Goal: Task Accomplishment & Management: Use online tool/utility

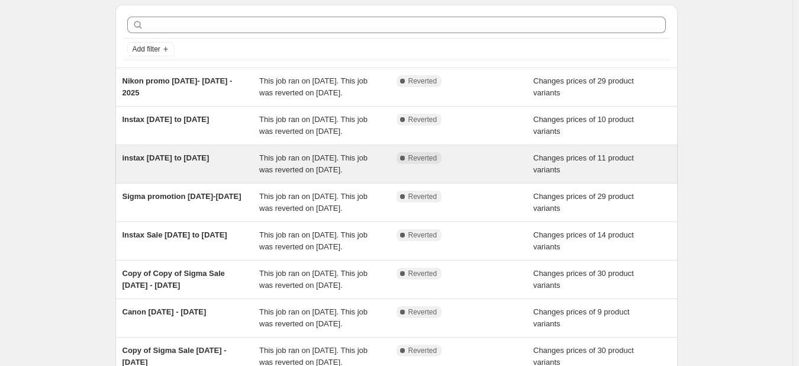
scroll to position [59, 0]
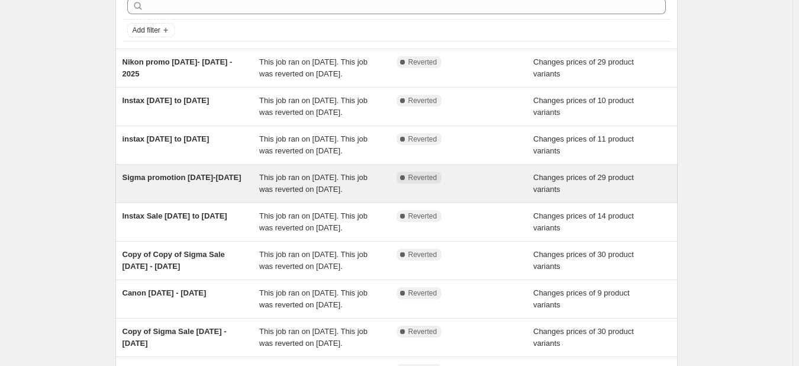
click at [149, 182] on span "Sigma promotion [DATE]-[DATE]" at bounding box center [182, 177] width 119 height 9
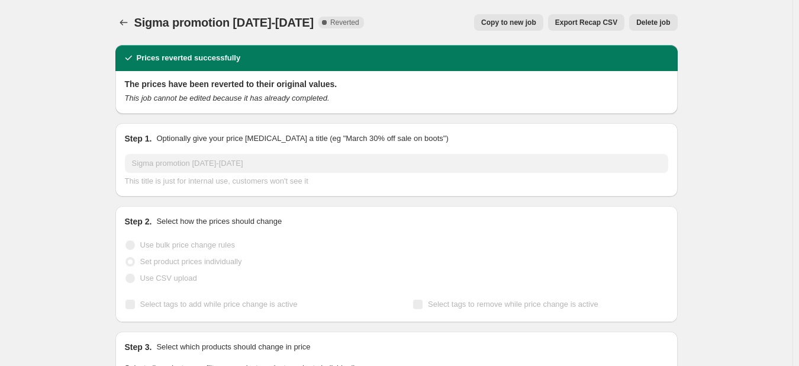
click at [517, 24] on span "Copy to new job" at bounding box center [508, 22] width 55 height 9
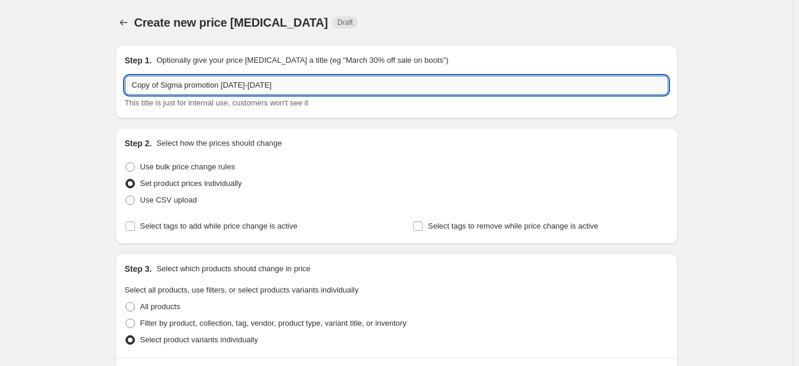
click at [328, 90] on input "Copy of Sigma promotion [DATE]-[DATE]" at bounding box center [396, 85] width 543 height 19
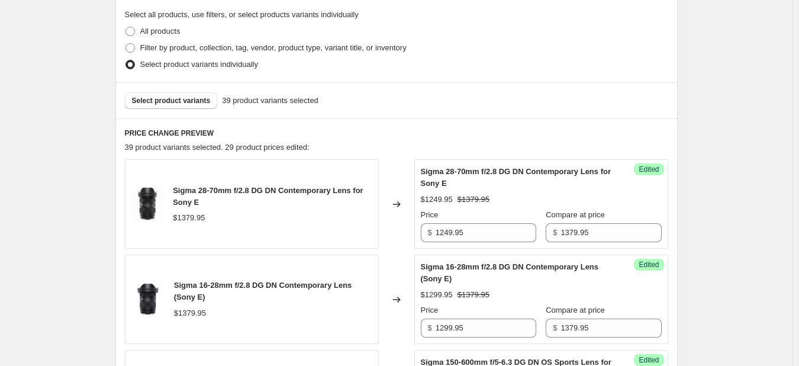
scroll to position [296, 0]
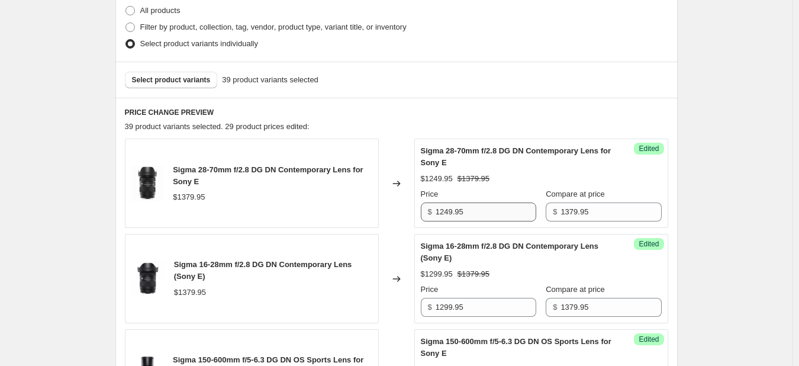
type input "Sigma promotion [DATE]- [DATE]"
drag, startPoint x: 490, startPoint y: 215, endPoint x: 484, endPoint y: 203, distance: 13.2
click at [489, 214] on input "1249.95" at bounding box center [486, 211] width 101 height 19
type input "1"
type input "1199.95"
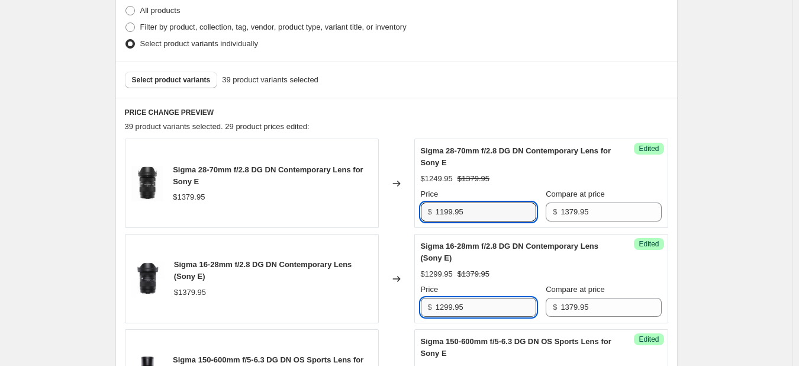
click at [476, 312] on input "1299.95" at bounding box center [486, 307] width 101 height 19
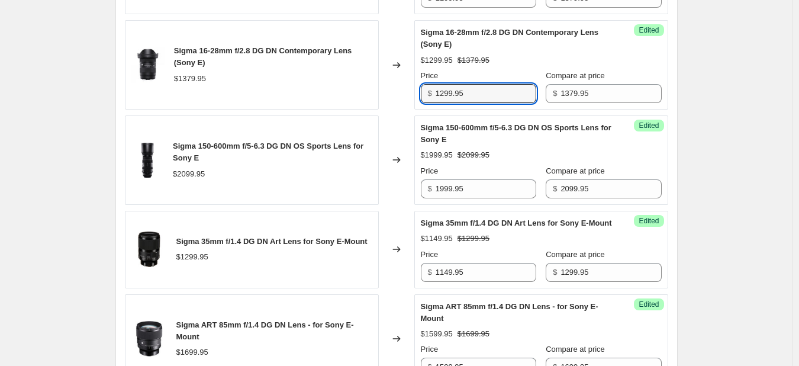
scroll to position [533, 0]
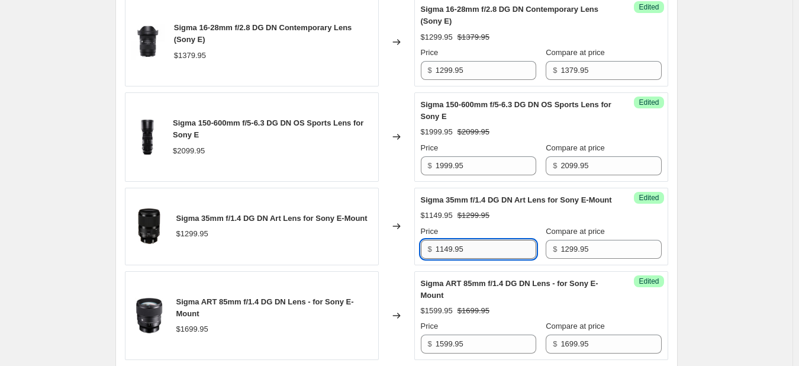
click at [496, 259] on input "1149.95" at bounding box center [486, 249] width 101 height 19
type input "1"
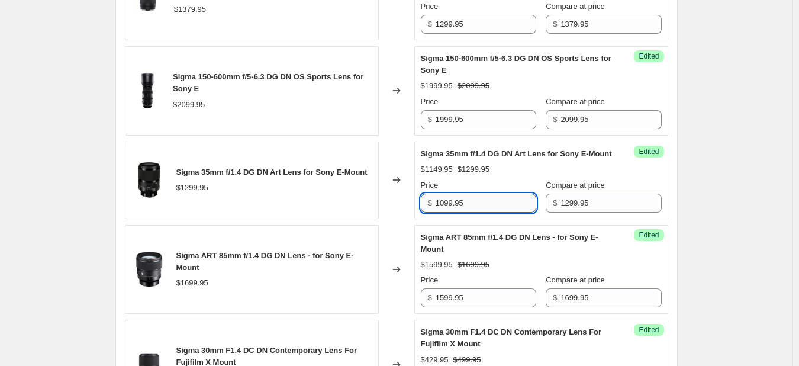
scroll to position [592, 0]
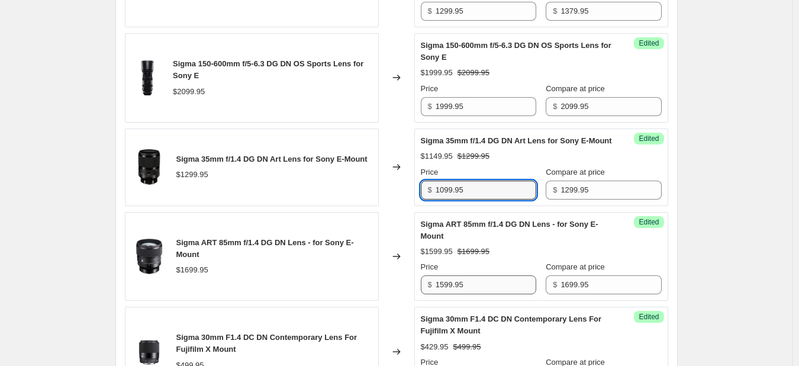
type input "1099.95"
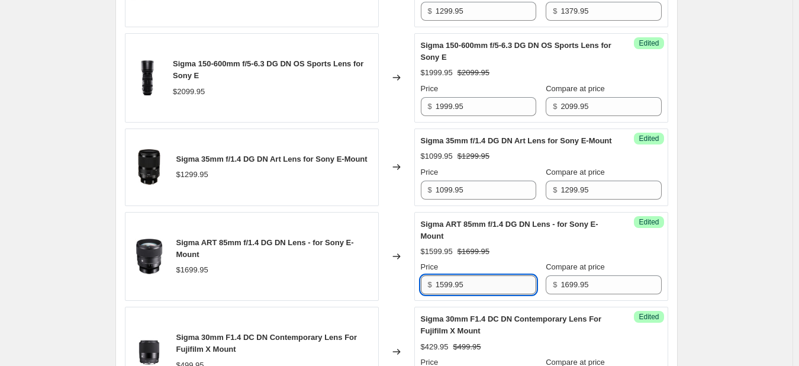
click at [482, 294] on input "1599.95" at bounding box center [486, 284] width 101 height 19
type input "1499.95"
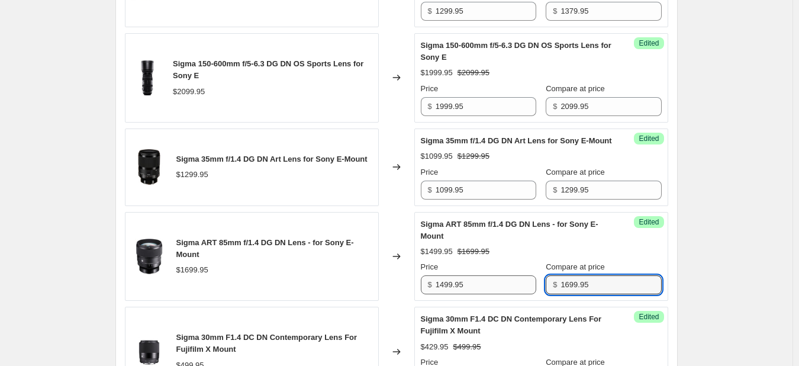
scroll to position [801, 0]
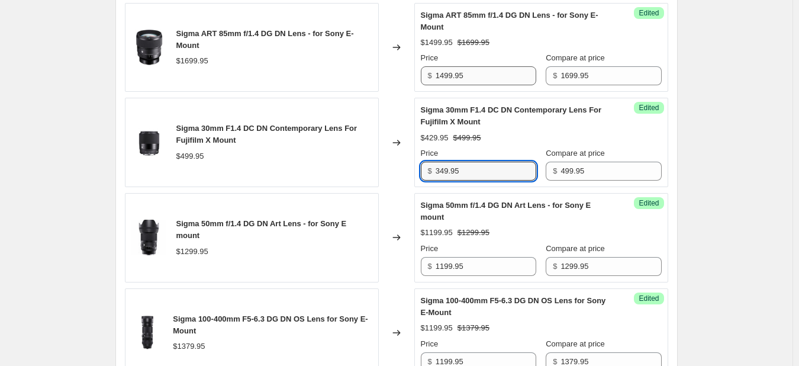
type input "349.95"
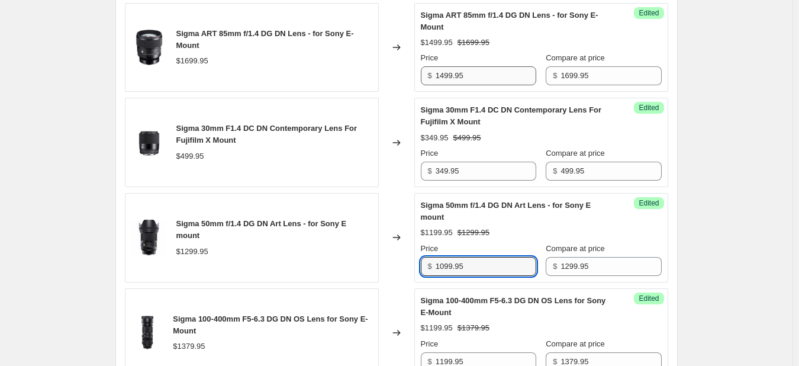
type input "1099.95"
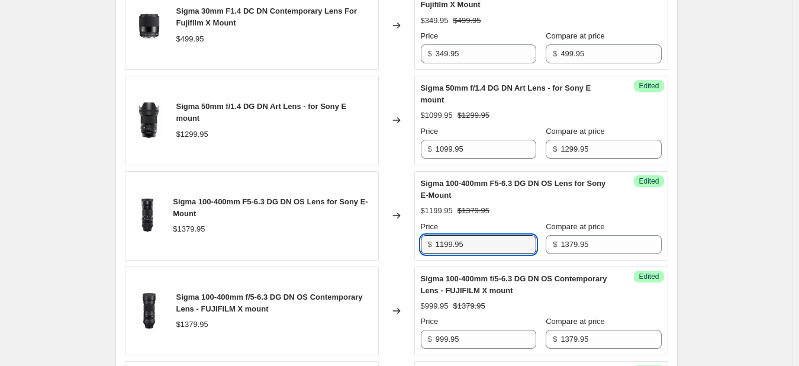
scroll to position [995, 0]
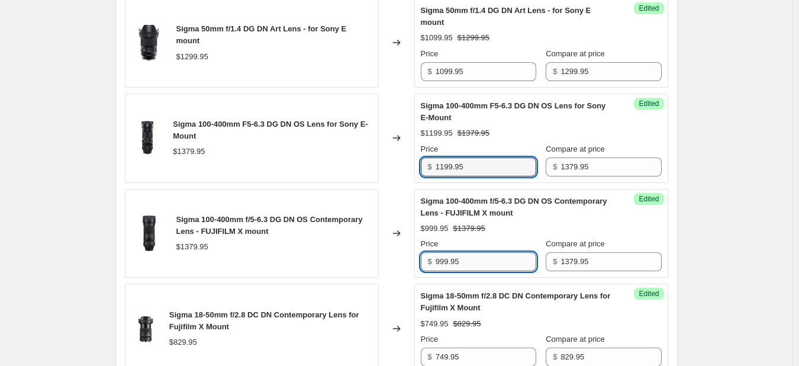
click at [514, 271] on input "999.95" at bounding box center [486, 261] width 101 height 19
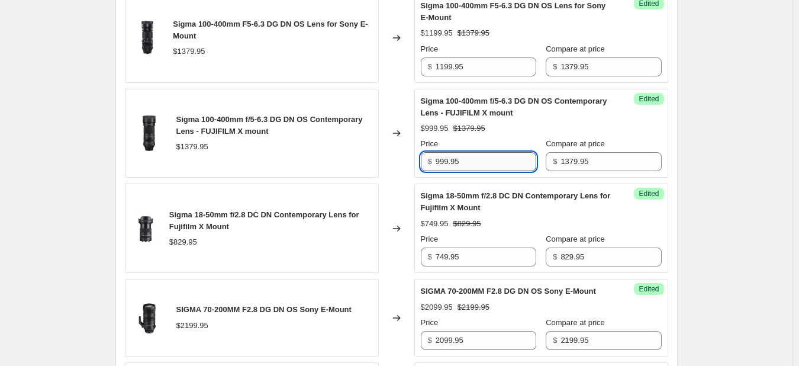
scroll to position [1114, 0]
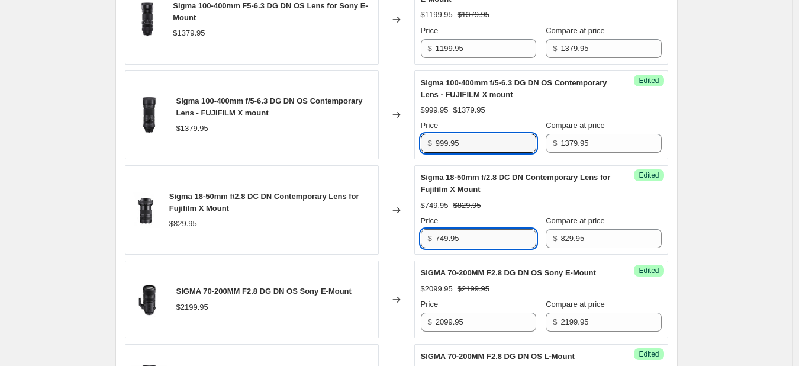
click at [518, 248] on input "749.95" at bounding box center [486, 238] width 101 height 19
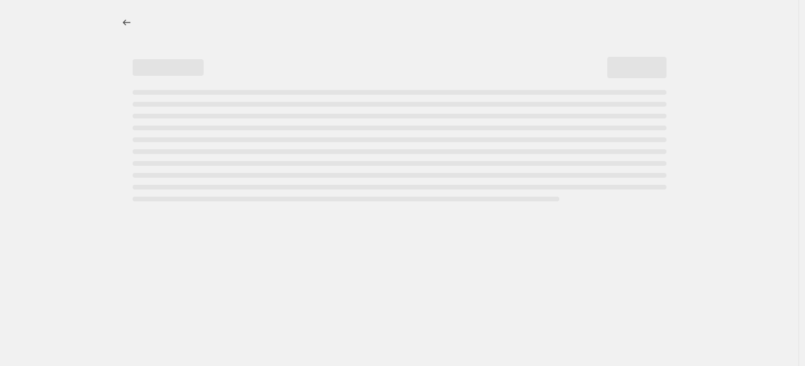
select select "percentage"
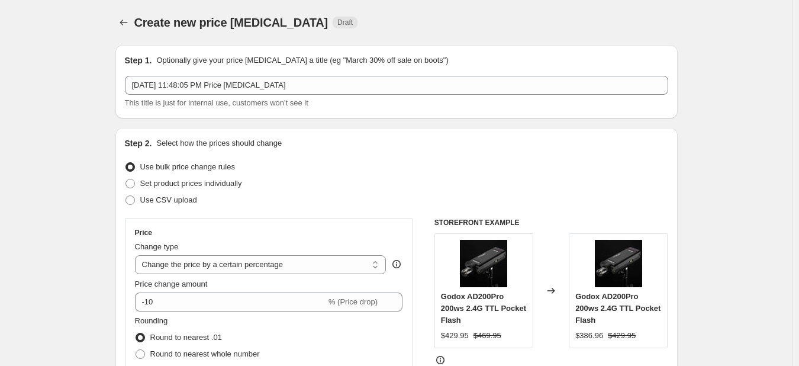
scroll to position [237, 0]
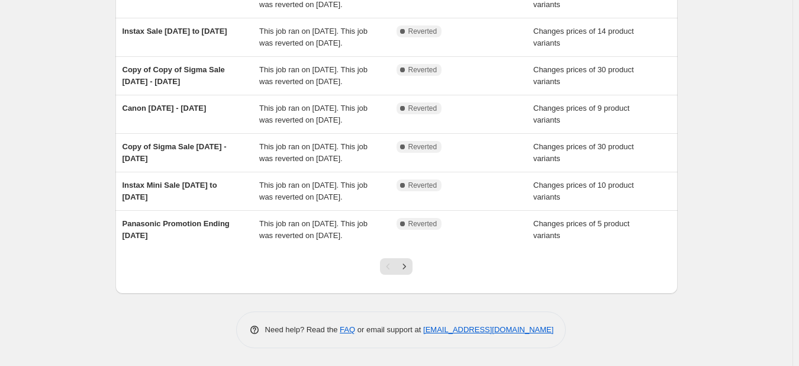
scroll to position [291, 0]
click at [407, 269] on icon "Next" at bounding box center [404, 266] width 12 height 12
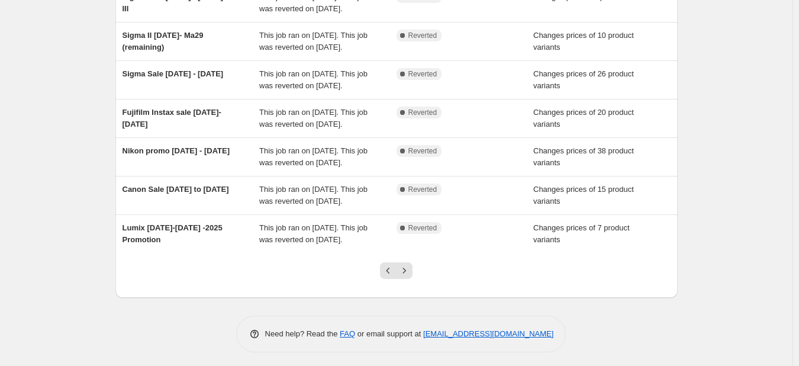
scroll to position [244, 0]
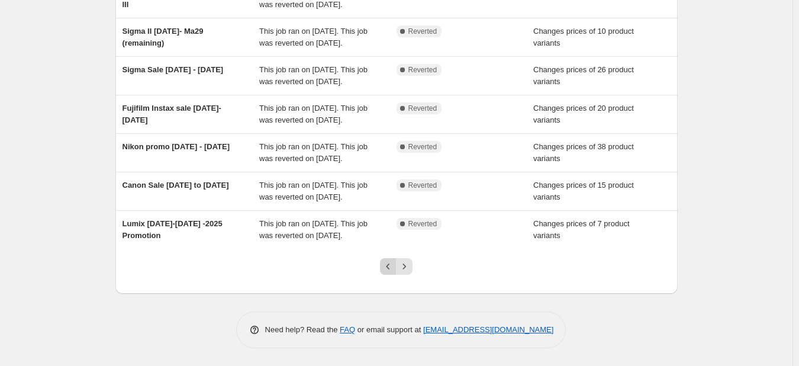
click at [388, 266] on icon "Previous" at bounding box center [388, 266] width 12 height 12
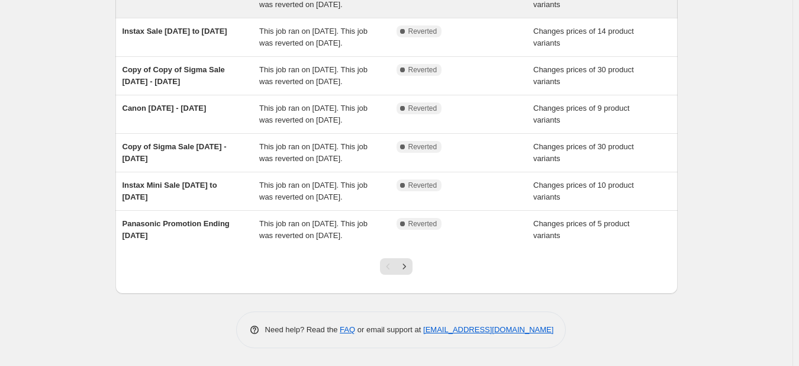
scroll to position [0, 0]
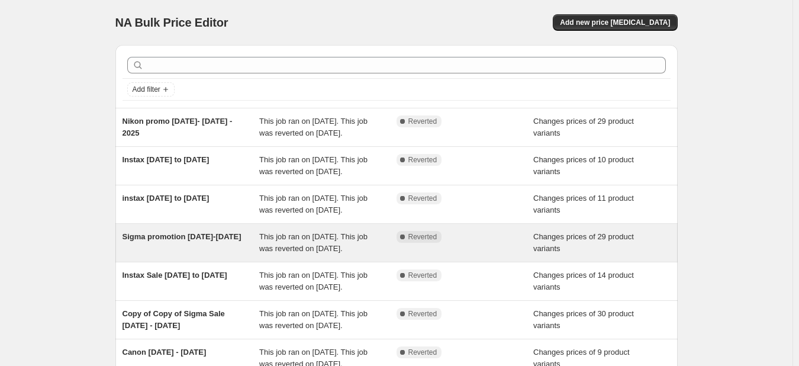
click at [191, 241] on span "Sigma promotion [DATE]-[DATE]" at bounding box center [182, 236] width 119 height 9
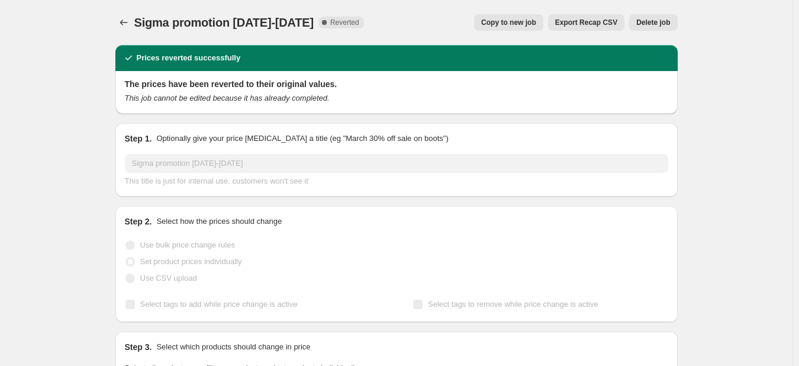
click at [510, 22] on span "Copy to new job" at bounding box center [508, 22] width 55 height 9
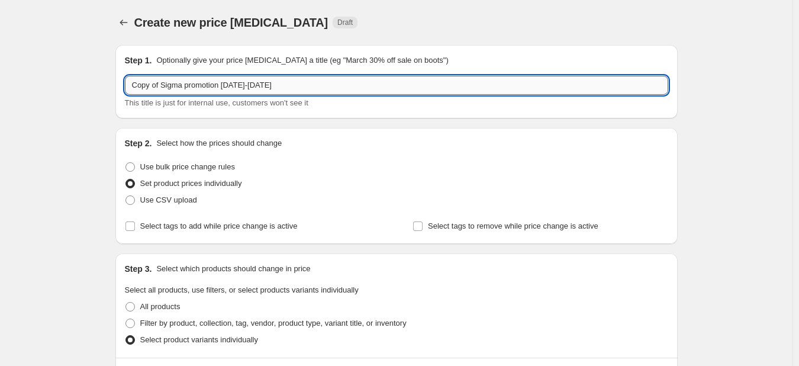
click at [286, 86] on input "Copy of Sigma promotion [DATE]-[DATE]" at bounding box center [396, 85] width 543 height 19
click at [285, 86] on input "Copy of Sigma promotion [DATE]-[DATE]" at bounding box center [396, 85] width 543 height 19
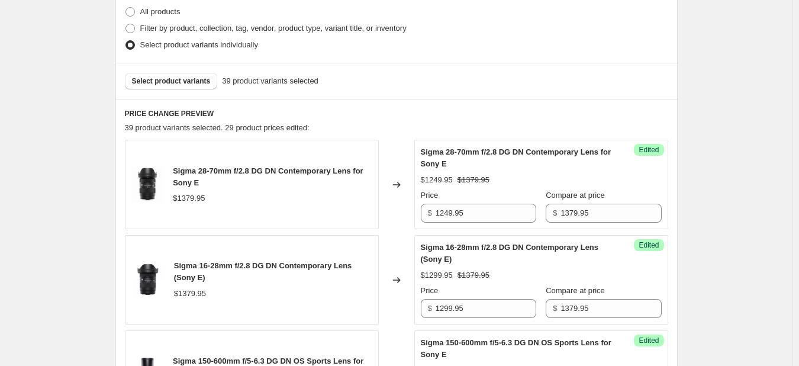
scroll to position [296, 0]
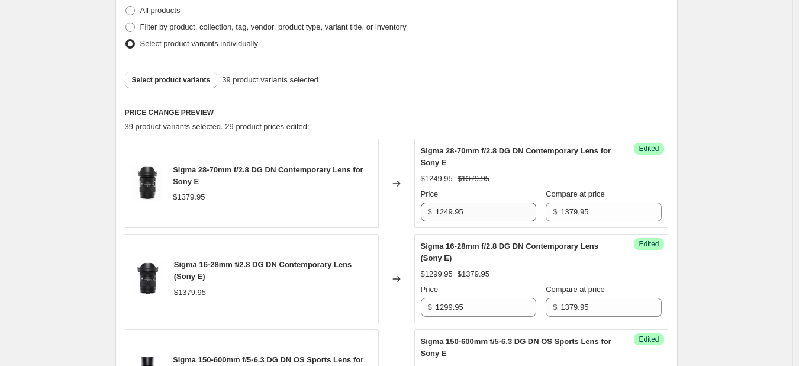
type input "Copy of Sigma promotion October 03- 16 2025"
click at [477, 207] on input "1249.95" at bounding box center [486, 211] width 101 height 19
type input "1"
type input "1199.95"
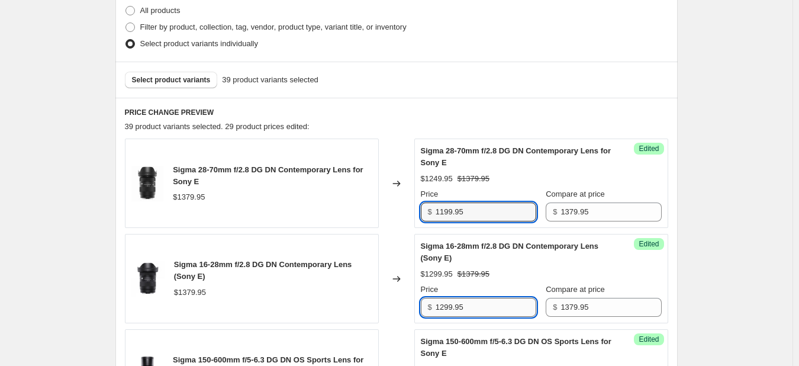
click at [471, 314] on input "1299.95" at bounding box center [486, 307] width 101 height 19
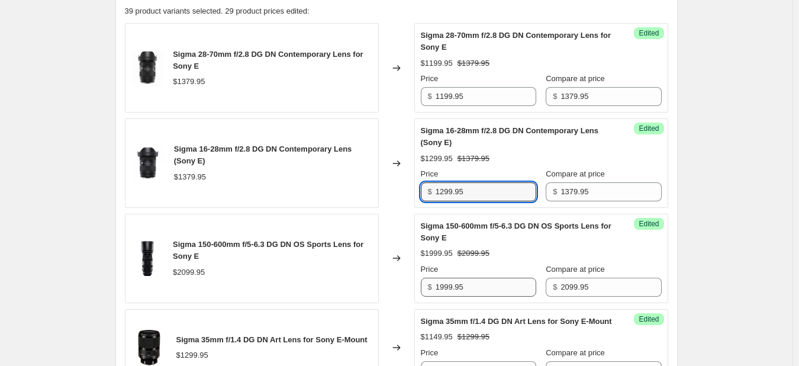
scroll to position [414, 0]
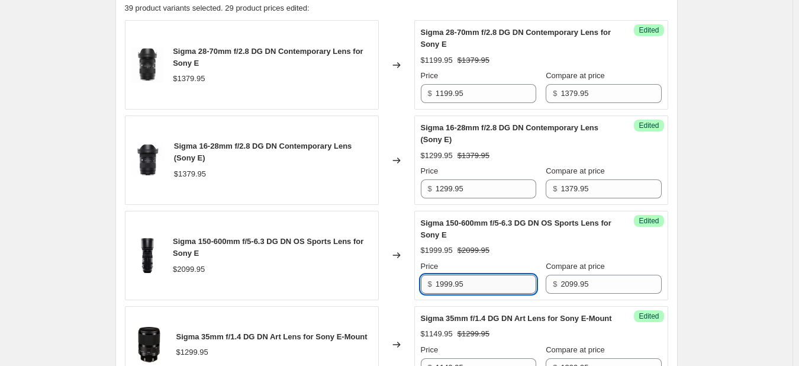
click at [505, 282] on input "1999.95" at bounding box center [486, 284] width 101 height 19
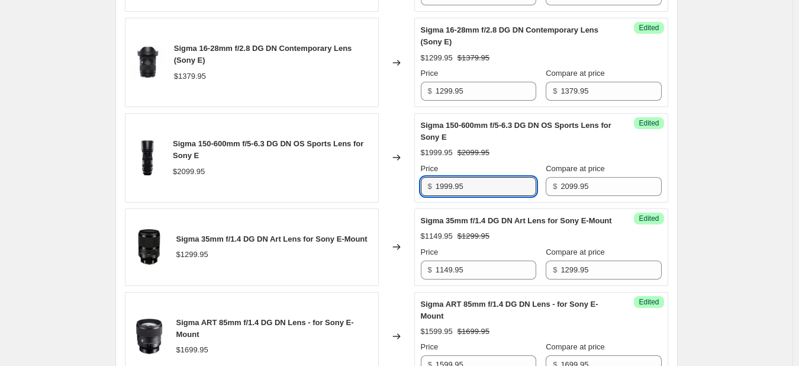
scroll to position [533, 0]
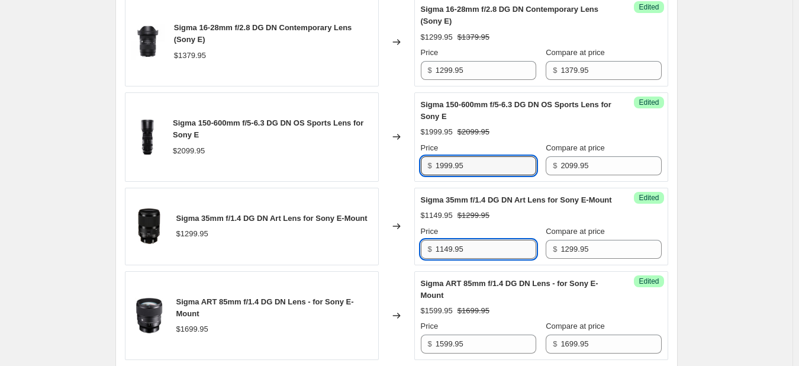
click at [504, 259] on input "1149.95" at bounding box center [486, 249] width 101 height 19
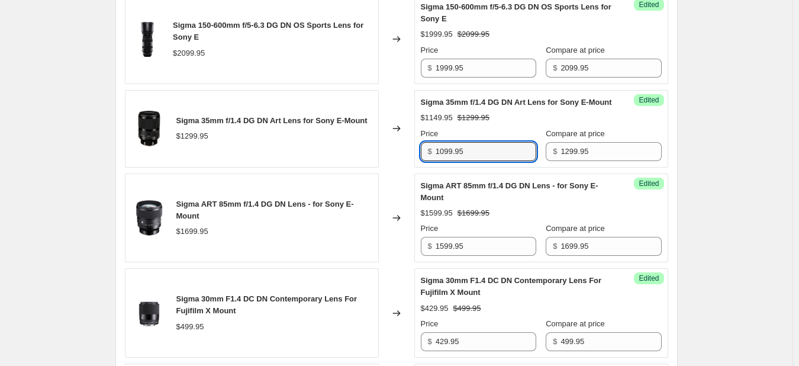
scroll to position [651, 0]
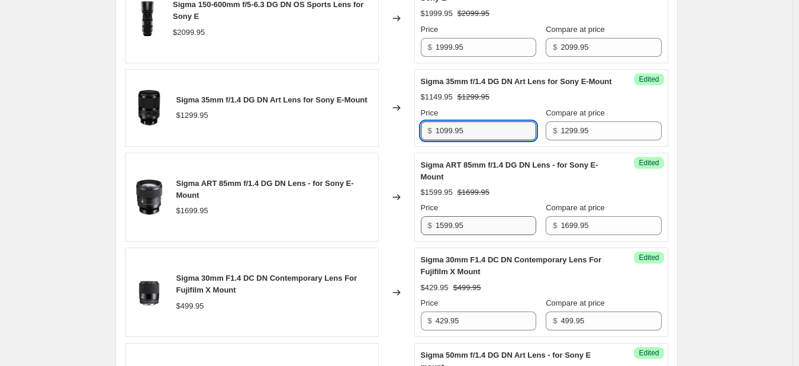
type input "1099.95"
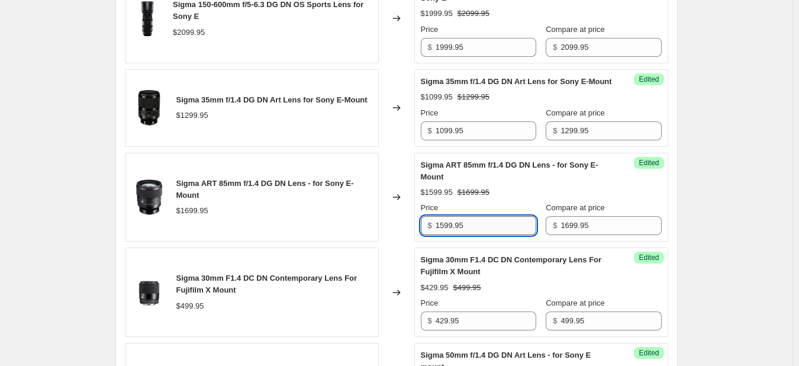
click at [501, 233] on input "1599.95" at bounding box center [486, 225] width 101 height 19
type input "1"
type input "1499.95"
click at [475, 330] on input "429.95" at bounding box center [486, 320] width 101 height 19
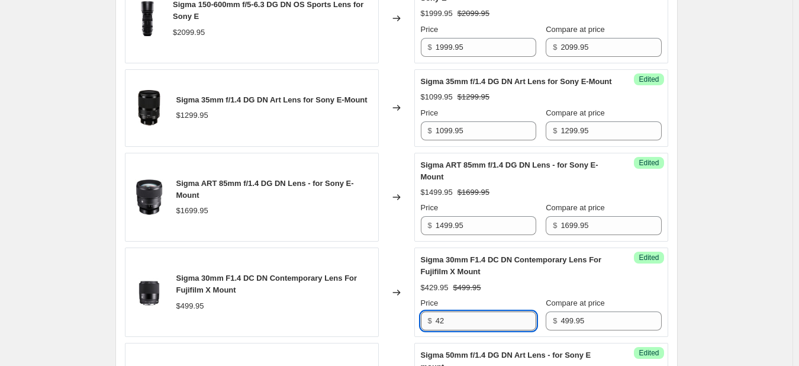
type input "4"
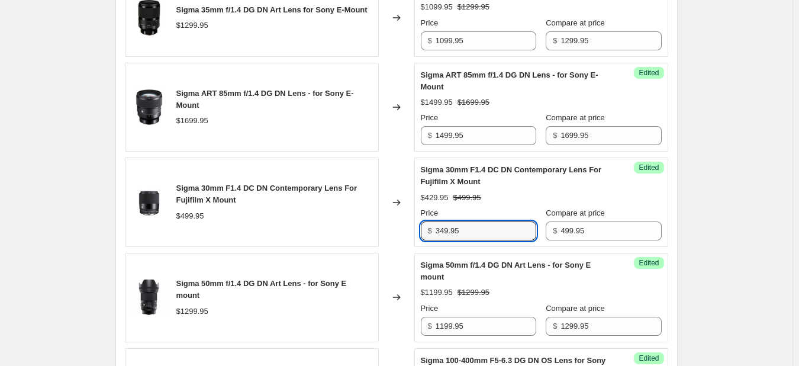
scroll to position [769, 0]
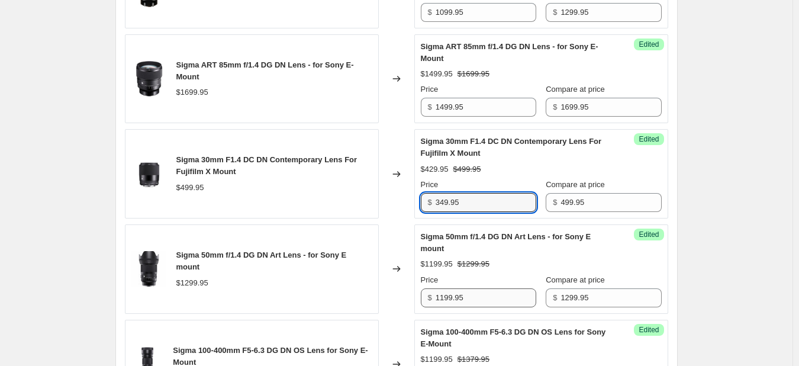
type input "349.95"
click at [477, 307] on input "1199.95" at bounding box center [486, 297] width 101 height 19
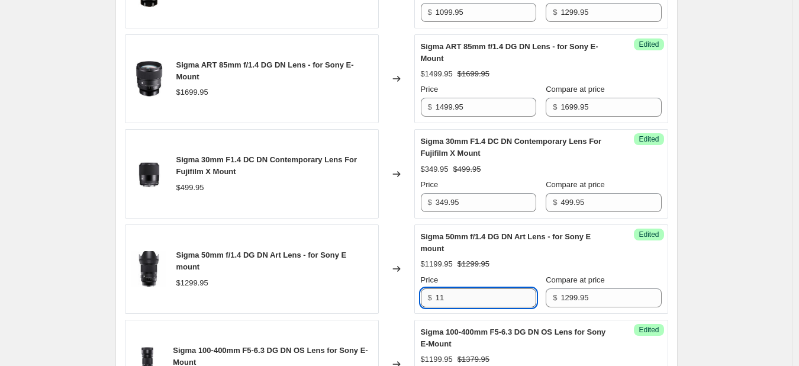
type input "1"
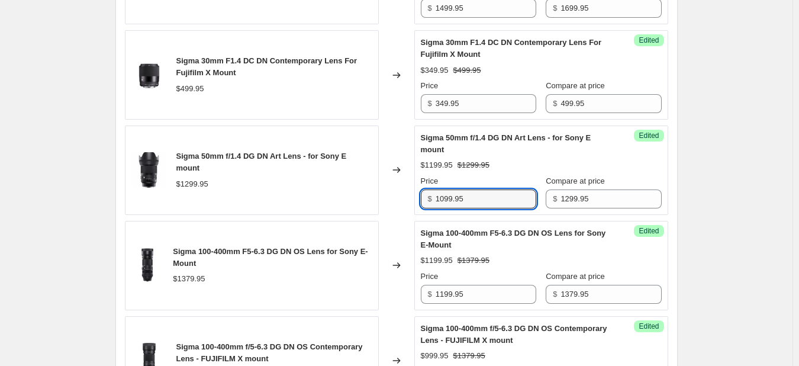
scroll to position [888, 0]
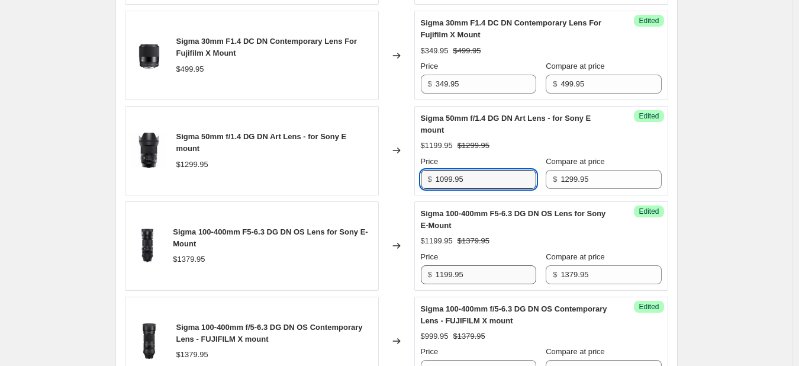
type input "1099.95"
click at [488, 284] on input "1199.95" at bounding box center [486, 274] width 101 height 19
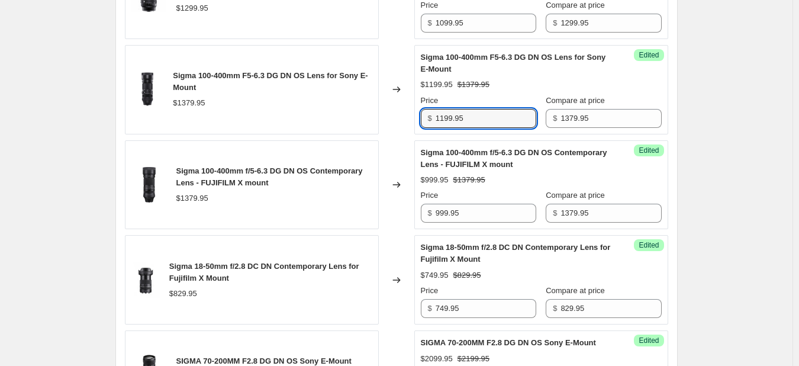
scroll to position [1065, 0]
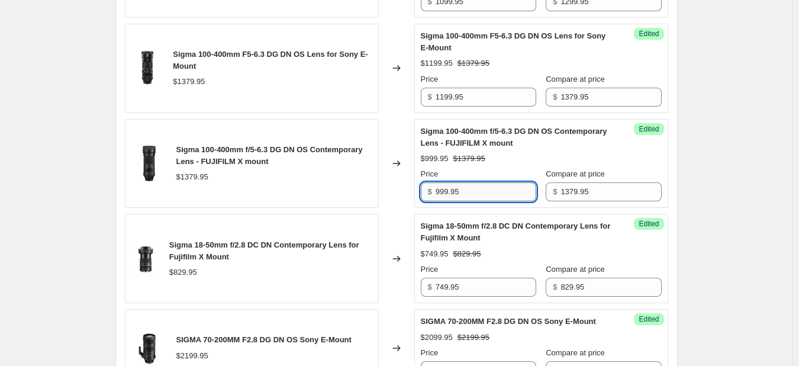
click at [495, 201] on input "999.95" at bounding box center [486, 191] width 101 height 19
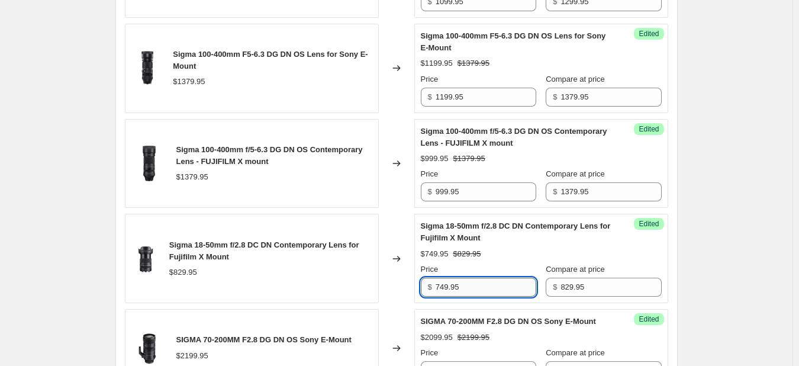
click at [486, 291] on input "749.95" at bounding box center [486, 287] width 101 height 19
type input "7"
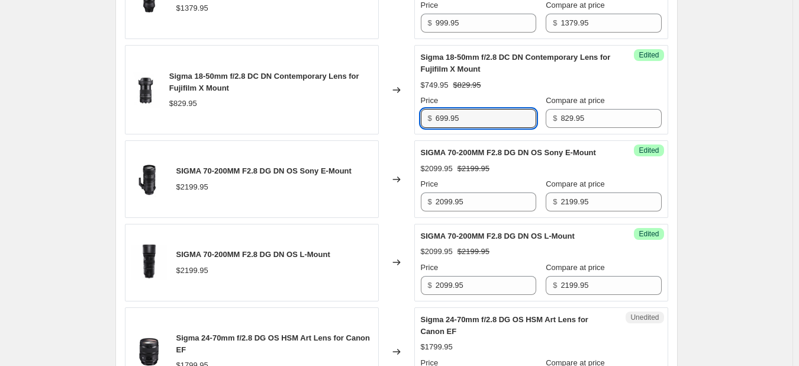
scroll to position [1243, 0]
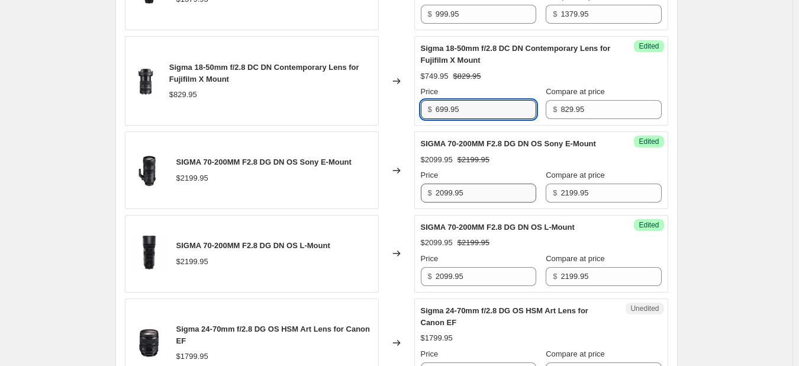
type input "699.95"
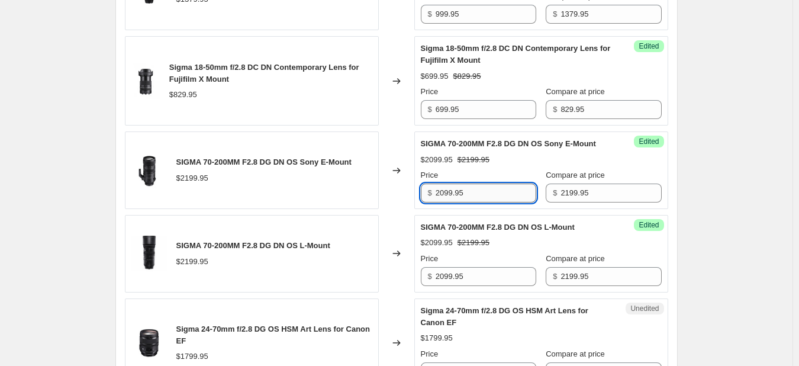
click at [505, 202] on input "2099.95" at bounding box center [486, 192] width 101 height 19
type input "2"
type input "1999.95"
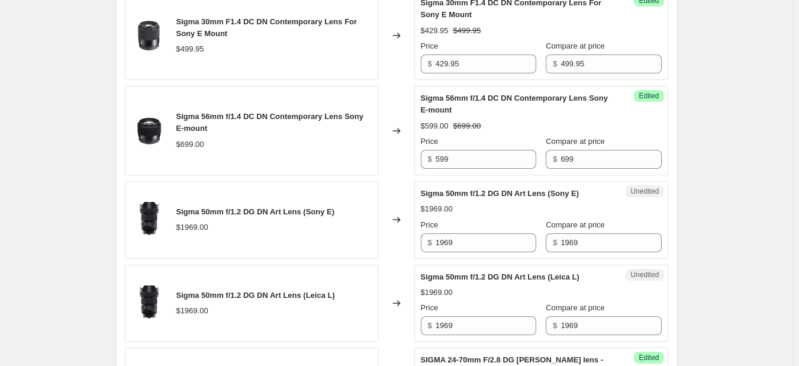
scroll to position [2002, 0]
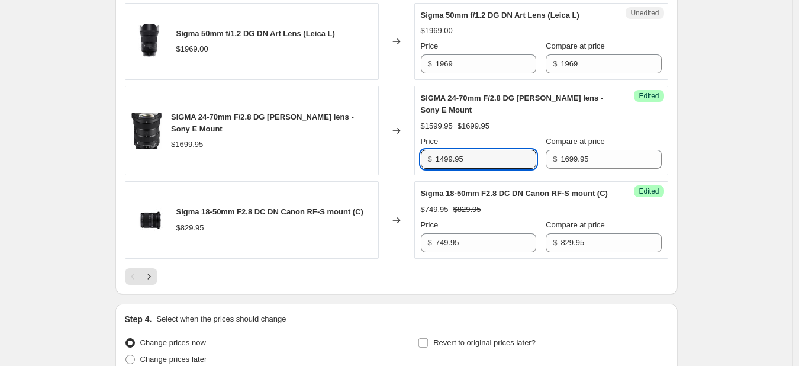
type input "1499.95"
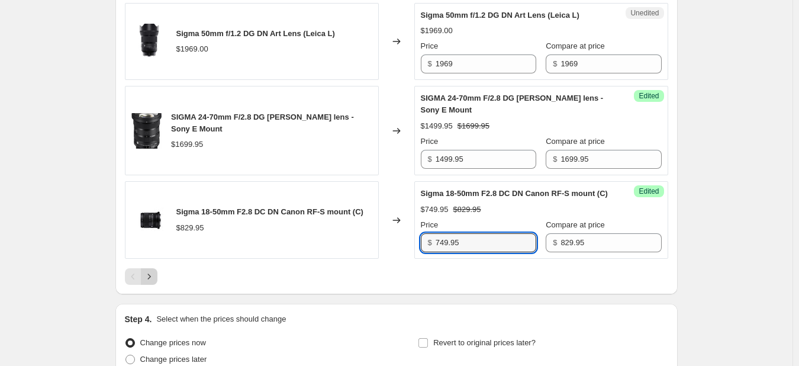
click at [150, 279] on icon "Next" at bounding box center [148, 275] width 3 height 5
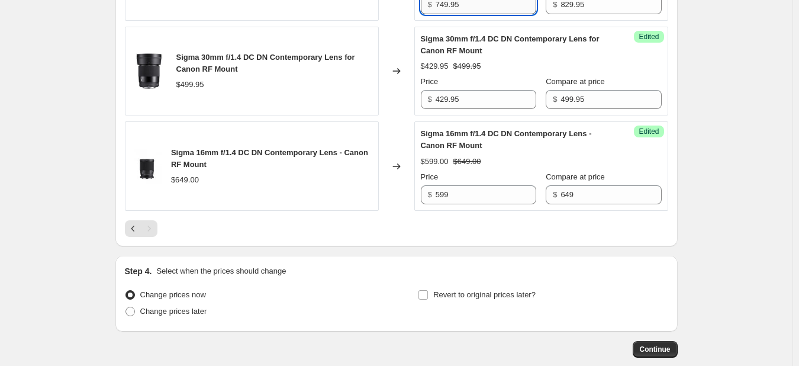
click at [471, 14] on input "749.95" at bounding box center [486, 4] width 101 height 19
click at [475, 109] on input "429.95" at bounding box center [486, 99] width 101 height 19
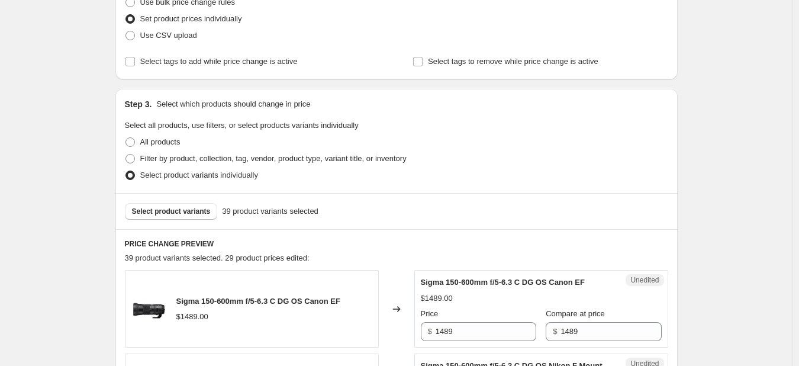
scroll to position [167, 0]
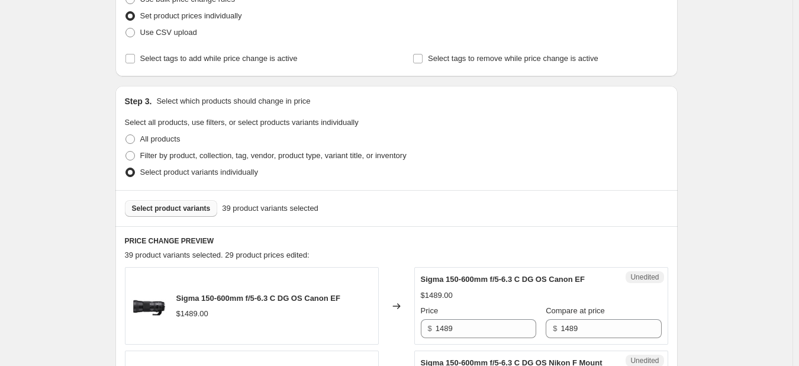
click at [182, 210] on span "Select product variants" at bounding box center [171, 208] width 79 height 9
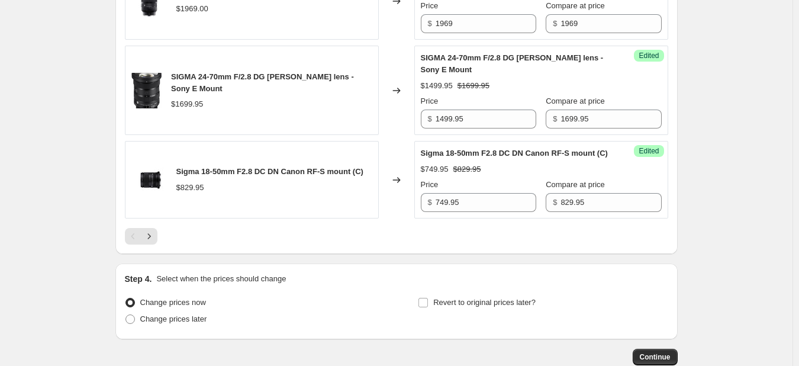
scroll to position [2061, 0]
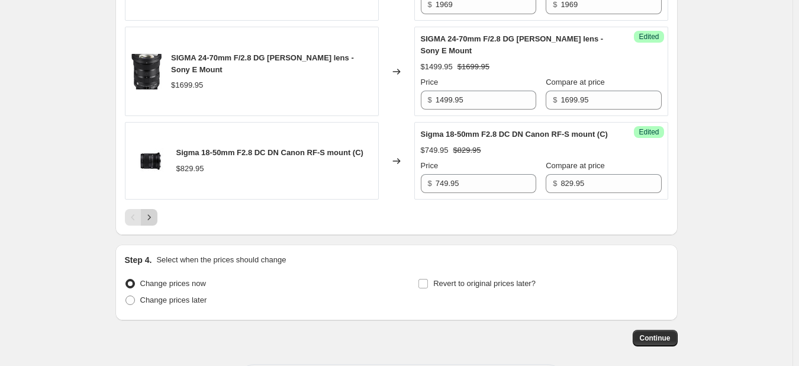
click at [154, 223] on icon "Next" at bounding box center [149, 217] width 12 height 12
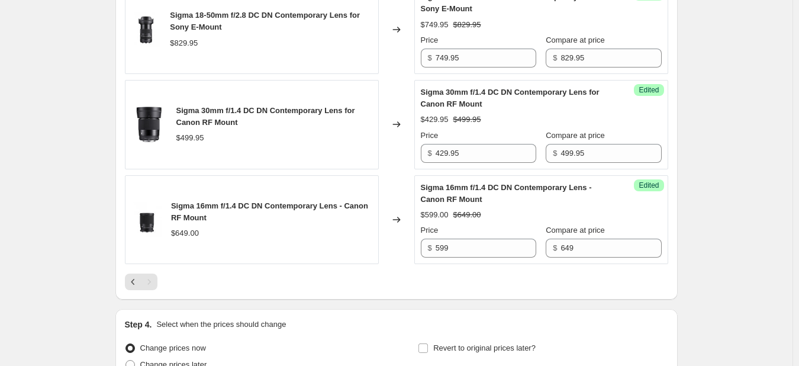
scroll to position [1971, 0]
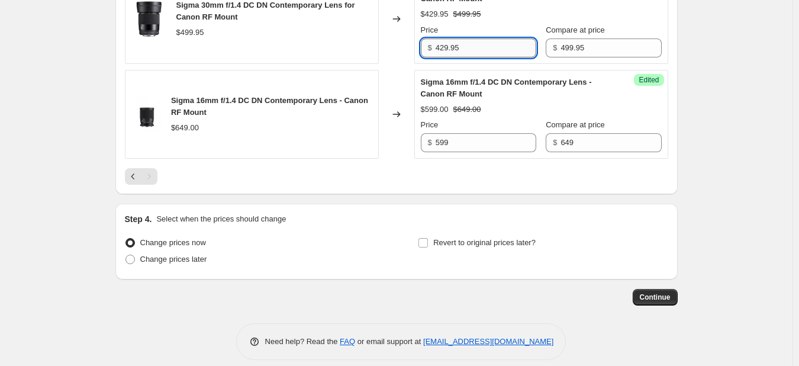
click at [469, 57] on input "429.95" at bounding box center [486, 47] width 101 height 19
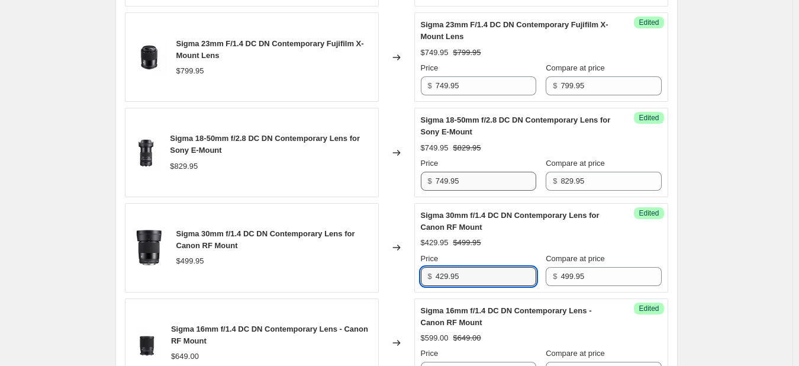
scroll to position [1675, 0]
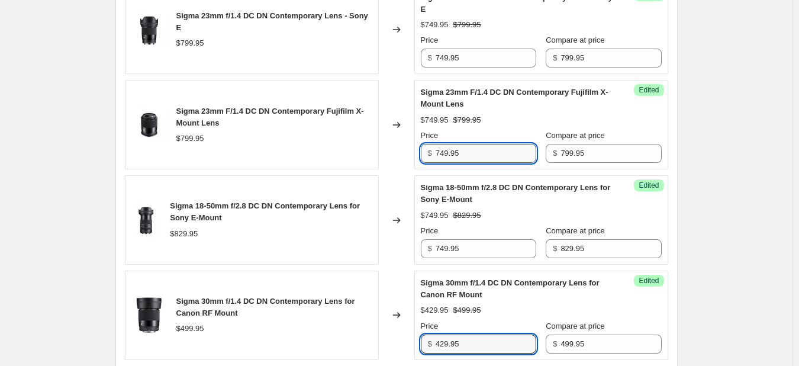
click at [503, 163] on input "749.95" at bounding box center [486, 153] width 101 height 19
type input "7"
type input "599.95"
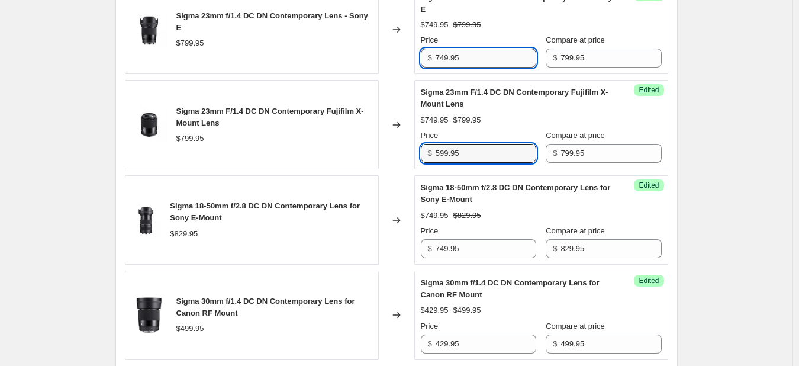
click at [488, 67] on input "749.95" at bounding box center [486, 58] width 101 height 19
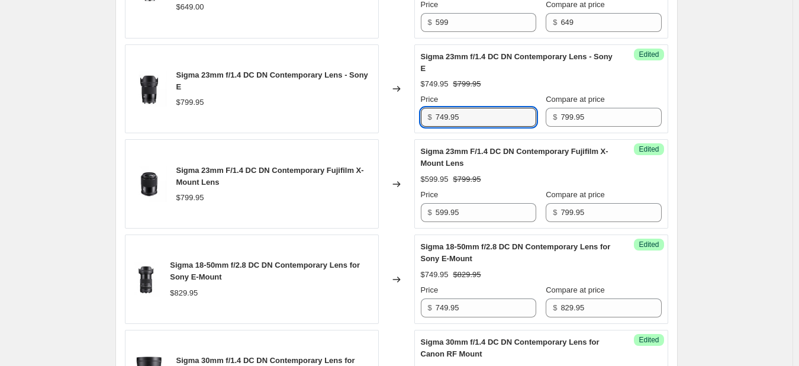
scroll to position [1557, 0]
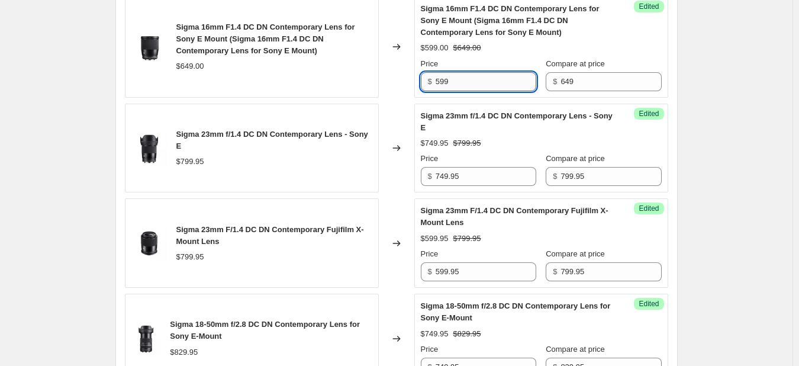
click at [499, 91] on input "599" at bounding box center [486, 81] width 101 height 19
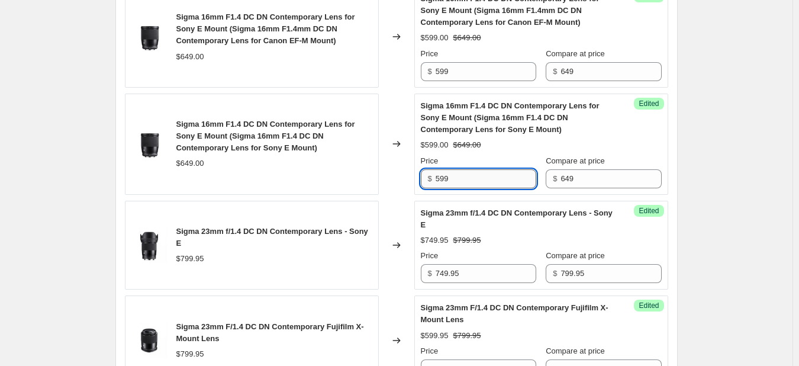
scroll to position [1438, 0]
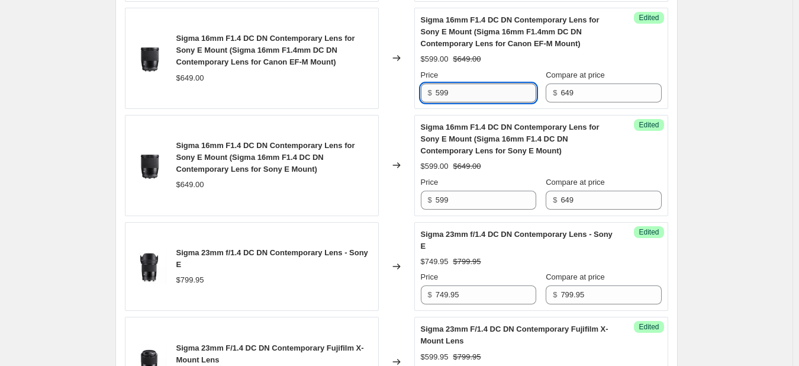
click at [480, 102] on input "599" at bounding box center [486, 92] width 101 height 19
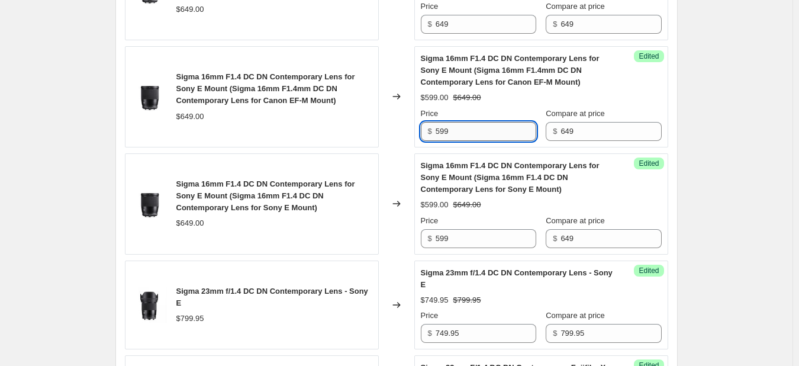
scroll to position [1379, 0]
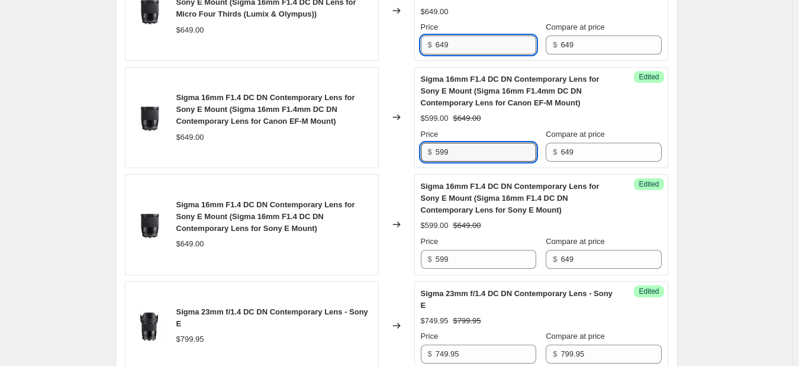
click at [483, 54] on input "649" at bounding box center [486, 45] width 101 height 19
type input "6"
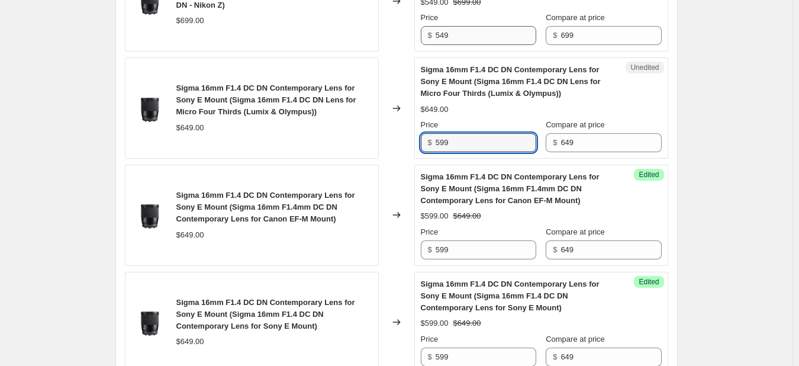
scroll to position [1261, 0]
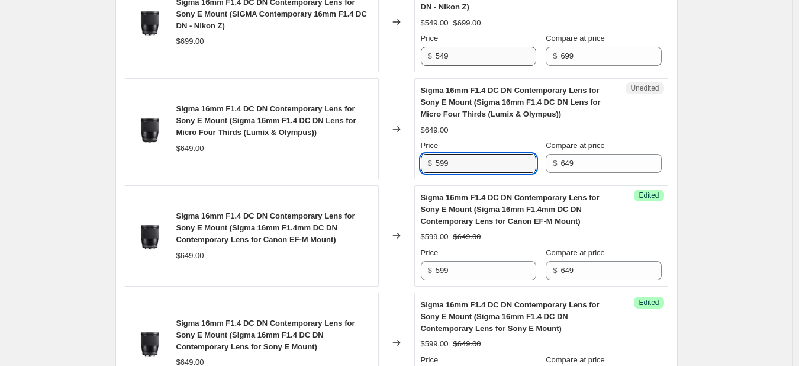
type input "599"
click at [472, 66] on input "549" at bounding box center [486, 56] width 101 height 19
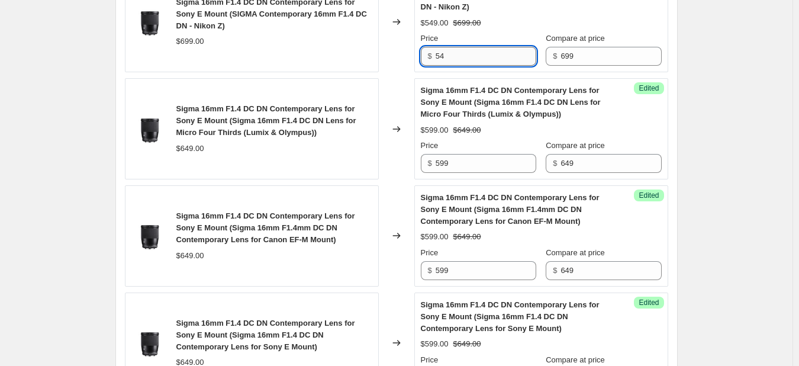
type input "5"
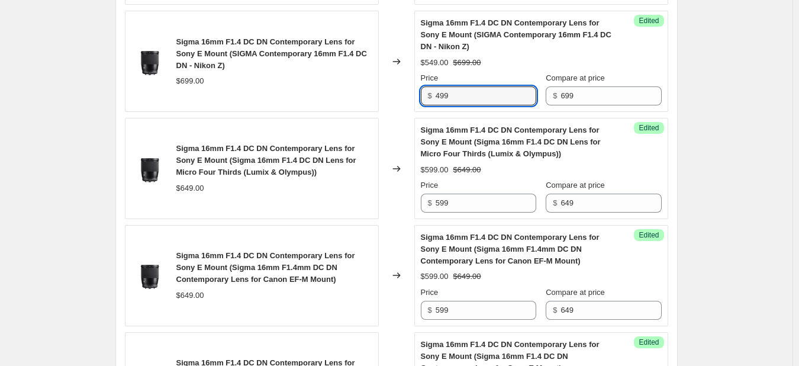
scroll to position [1142, 0]
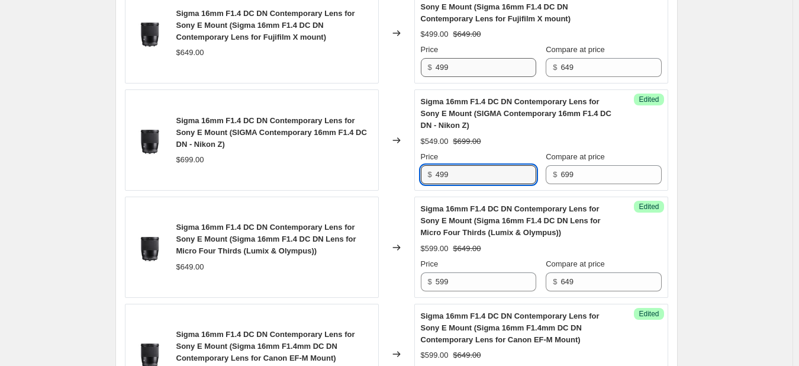
type input "499"
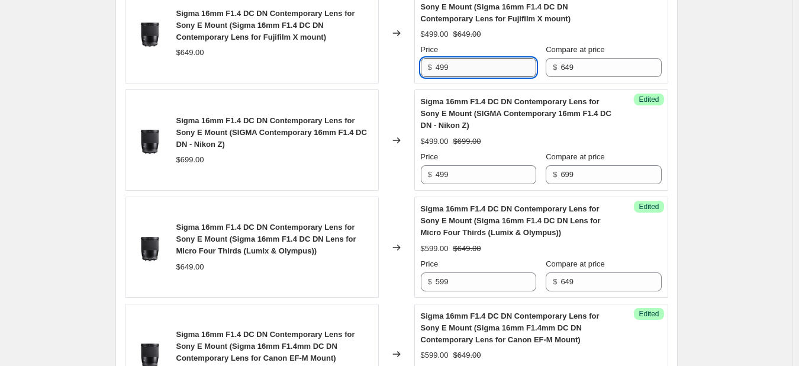
click at [479, 77] on input "499" at bounding box center [486, 67] width 101 height 19
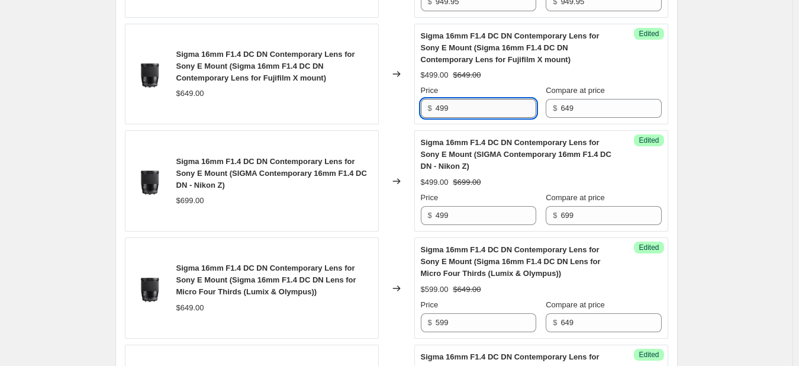
scroll to position [1083, 0]
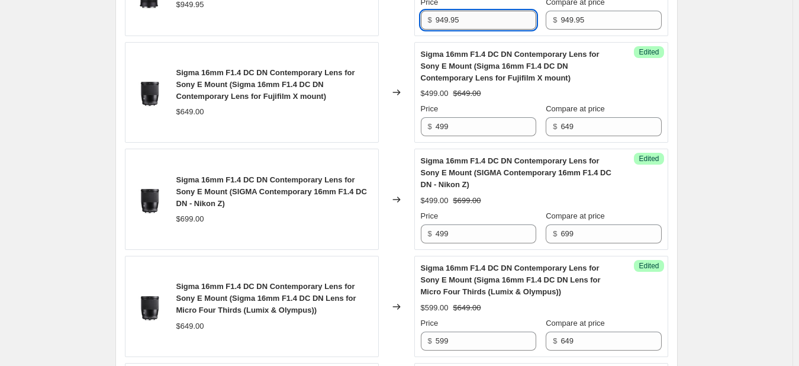
click at [483, 30] on input "949.95" at bounding box center [486, 20] width 101 height 19
type input "9"
type input "899.95"
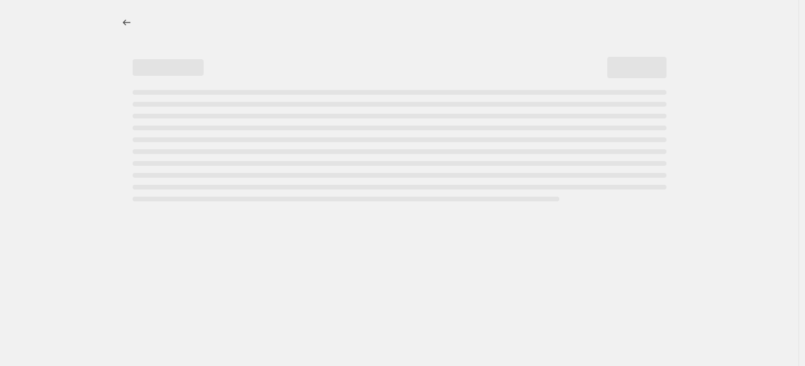
select select "percentage"
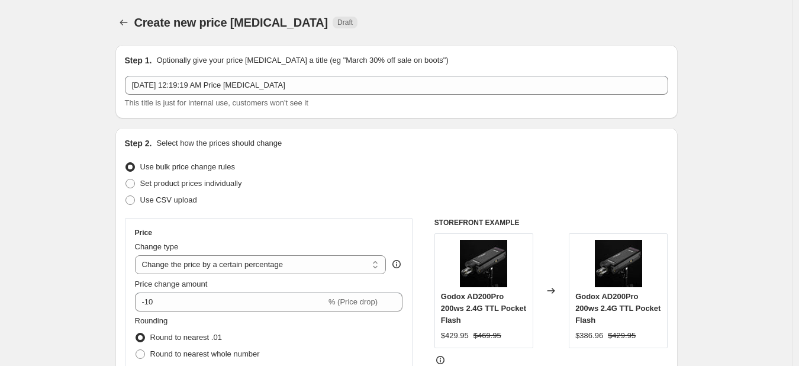
click at [126, 24] on icon "Price change jobs" at bounding box center [124, 23] width 12 height 12
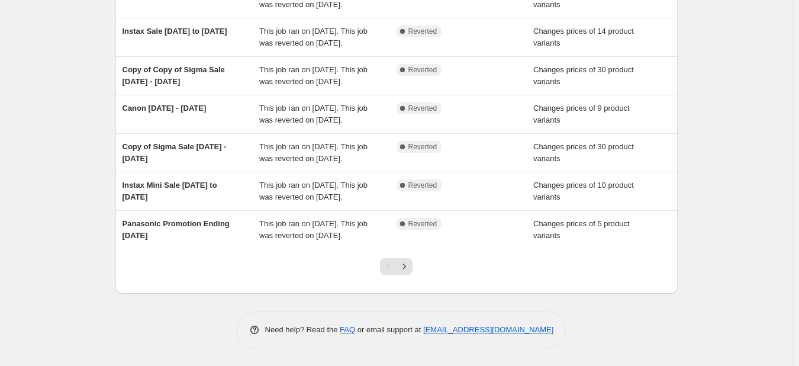
scroll to position [291, 0]
click at [407, 260] on button "Next" at bounding box center [404, 266] width 17 height 17
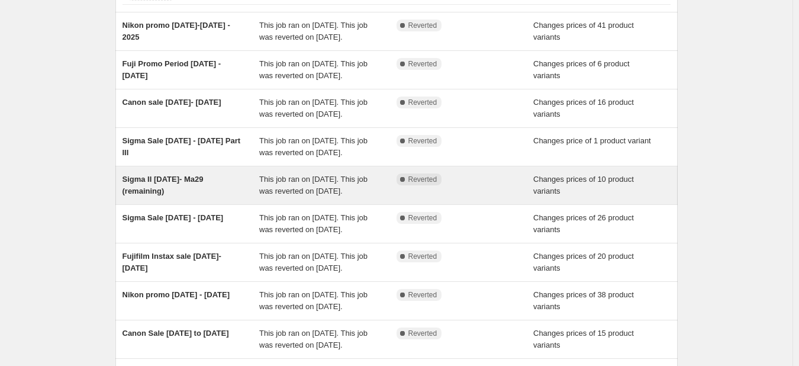
scroll to position [178, 0]
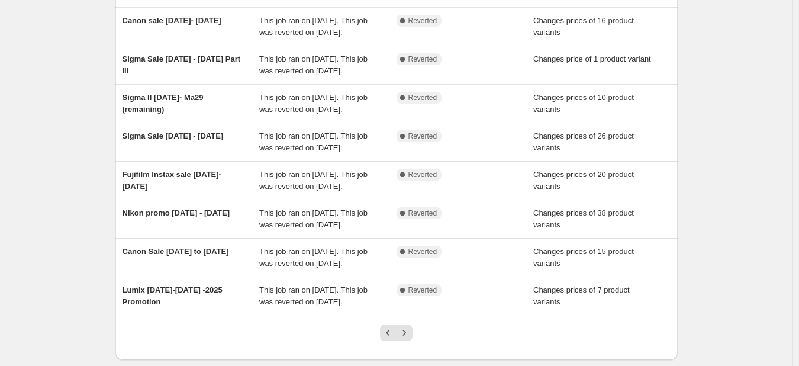
click at [406, 333] on icon "Next" at bounding box center [404, 332] width 3 height 5
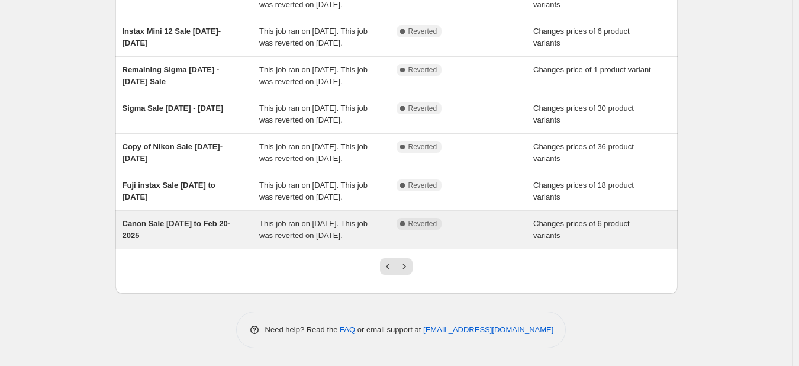
scroll to position [296, 0]
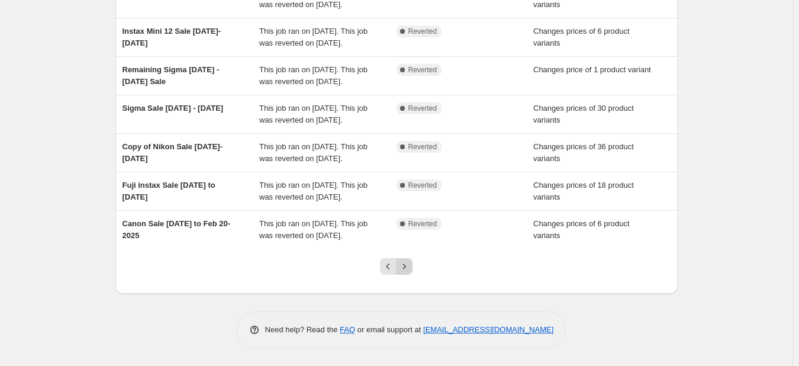
click at [402, 272] on icon "Next" at bounding box center [404, 266] width 12 height 12
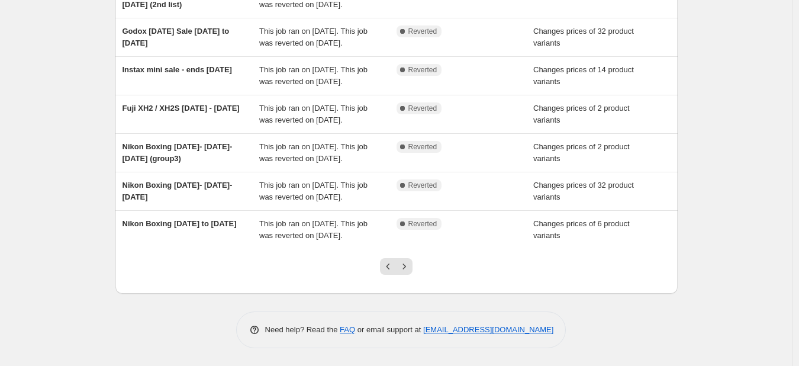
scroll to position [355, 0]
click at [408, 272] on icon "Next" at bounding box center [404, 266] width 12 height 12
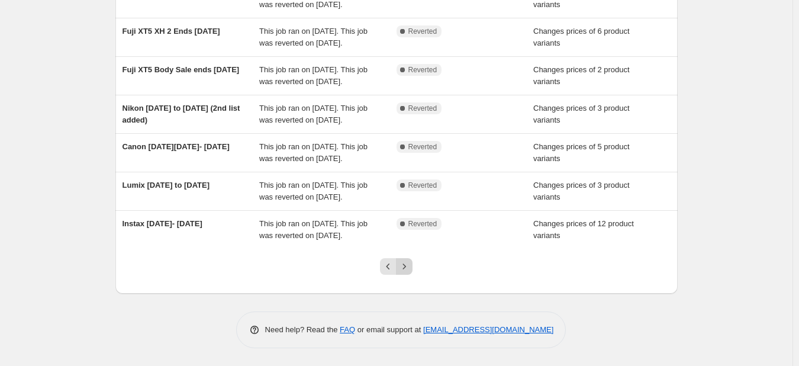
click at [408, 272] on icon "Next" at bounding box center [404, 266] width 12 height 12
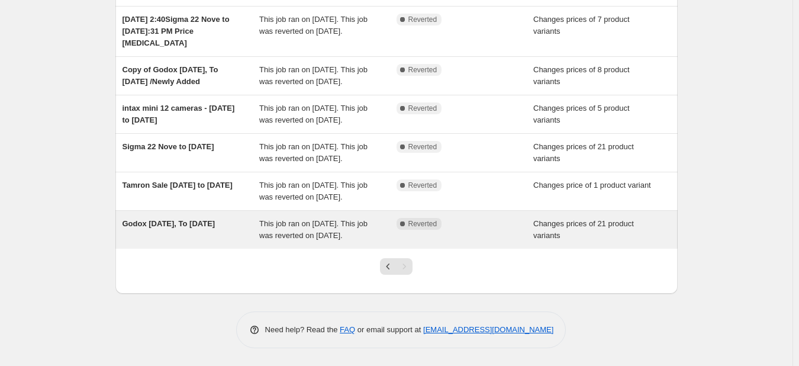
scroll to position [178, 0]
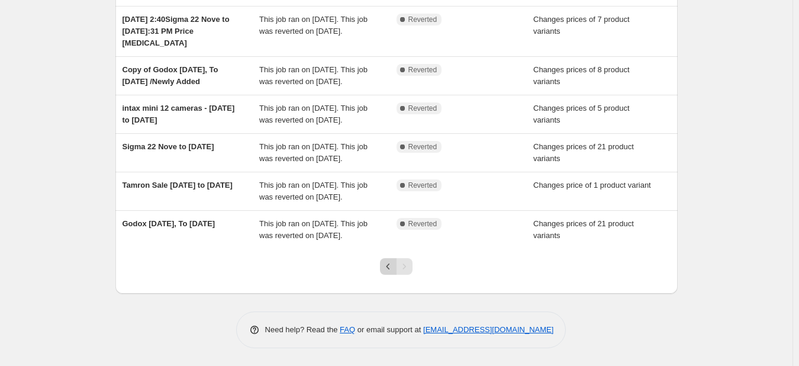
click at [392, 272] on icon "Previous" at bounding box center [388, 266] width 12 height 12
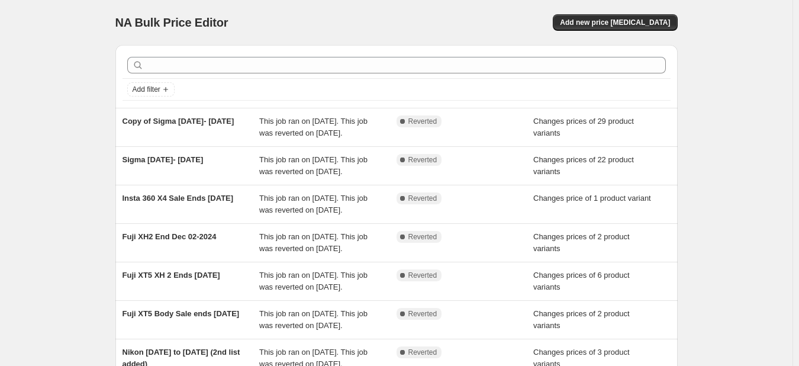
click at [392, 254] on div "This job ran on December 1, 2024. This job was reverted on December 2, 2024." at bounding box center [327, 243] width 137 height 24
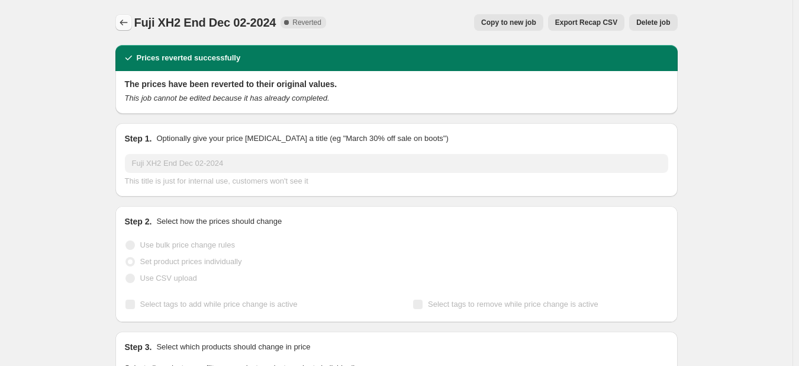
click at [132, 21] on button "Price change jobs" at bounding box center [123, 22] width 17 height 17
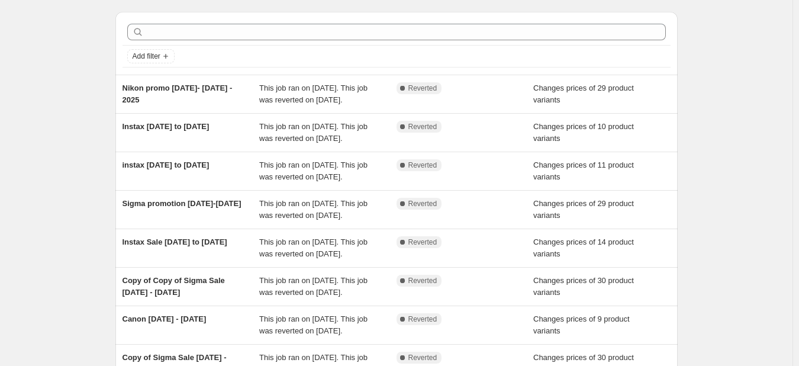
scroll to position [59, 0]
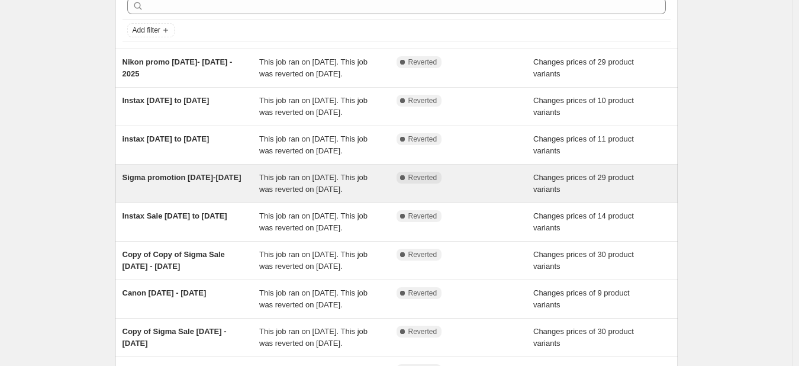
click at [150, 182] on span "Sigma promotion [DATE]-[DATE]" at bounding box center [182, 177] width 119 height 9
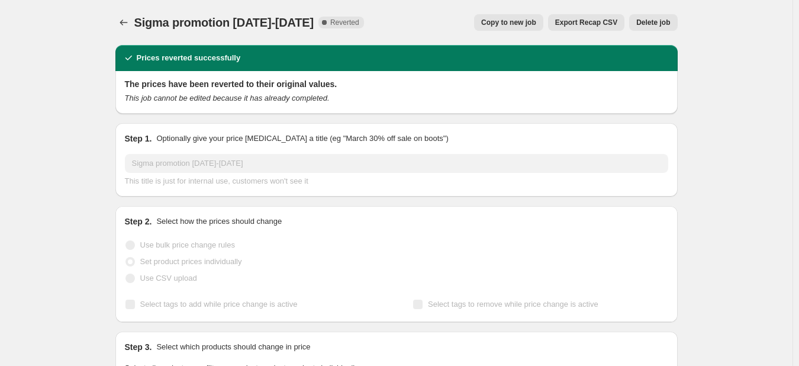
click at [521, 21] on span "Copy to new job" at bounding box center [508, 22] width 55 height 9
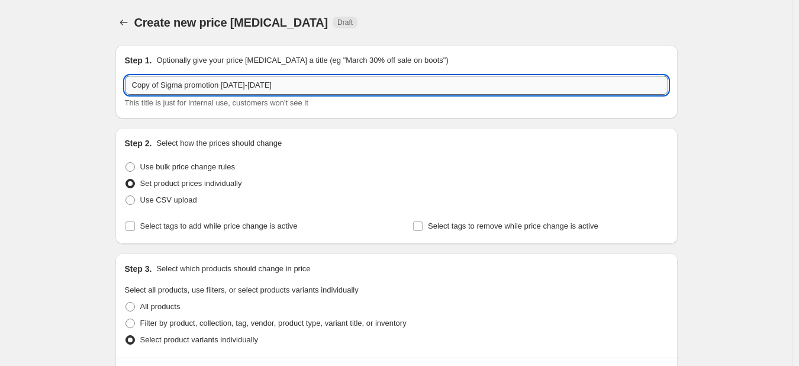
click at [334, 88] on input "Copy of Sigma promotion [DATE]-[DATE]" at bounding box center [396, 85] width 543 height 19
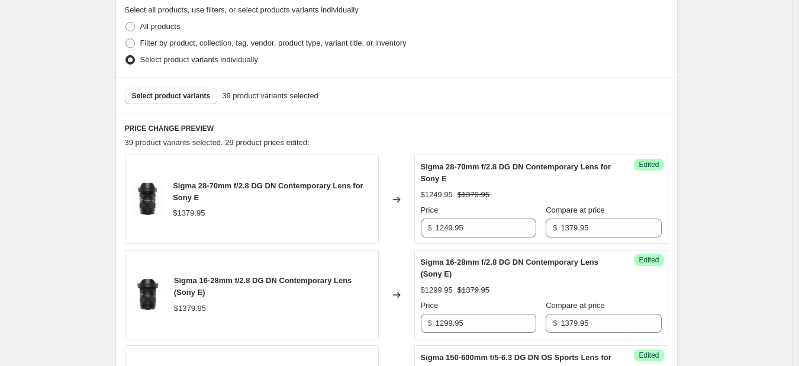
scroll to position [296, 0]
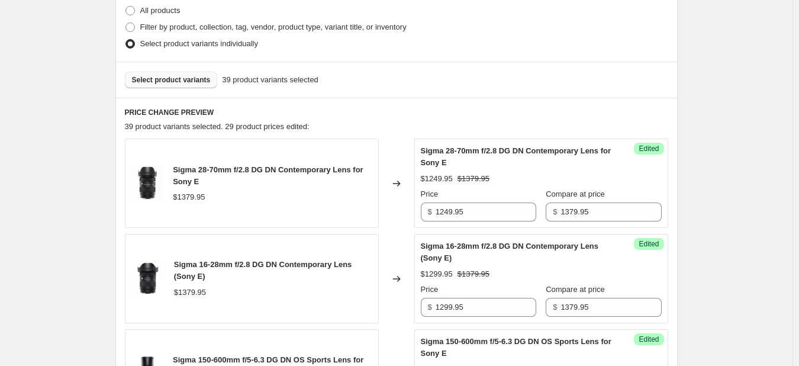
type input "Copy of Sigma promotion October 03 to 16 2025"
click at [165, 81] on span "Select product variants" at bounding box center [171, 79] width 79 height 9
click at [494, 215] on input "1249.95" at bounding box center [486, 211] width 101 height 19
type input "1"
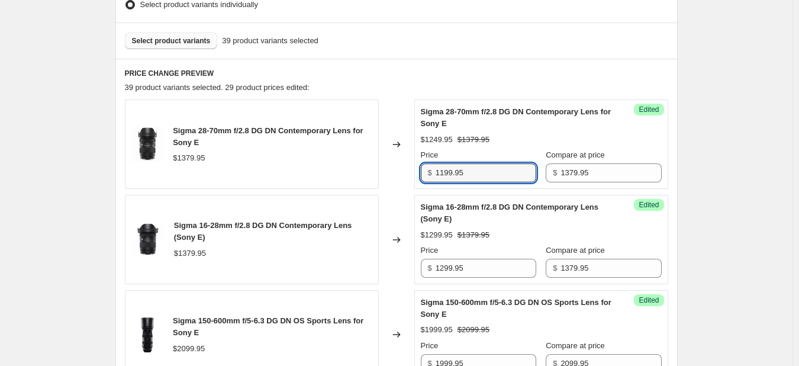
scroll to position [355, 0]
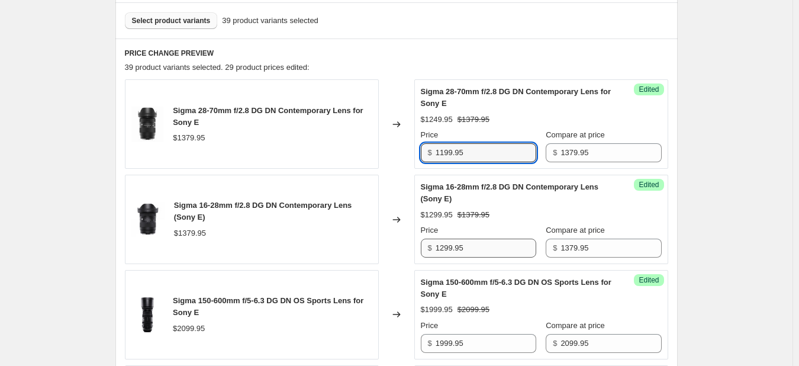
type input "1199.95"
click at [494, 247] on input "1299.95" at bounding box center [486, 248] width 101 height 19
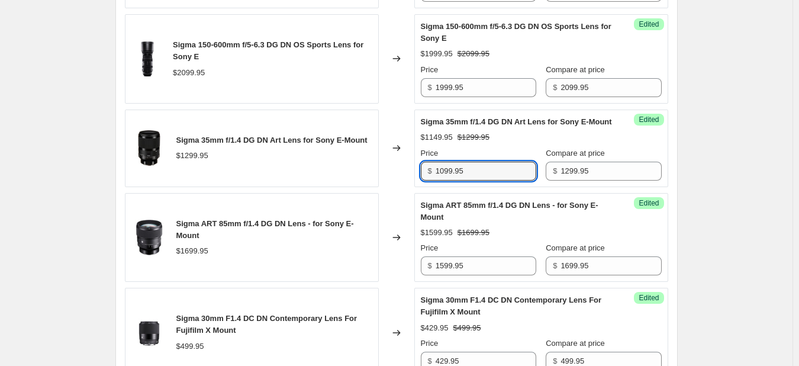
type input "1099.95"
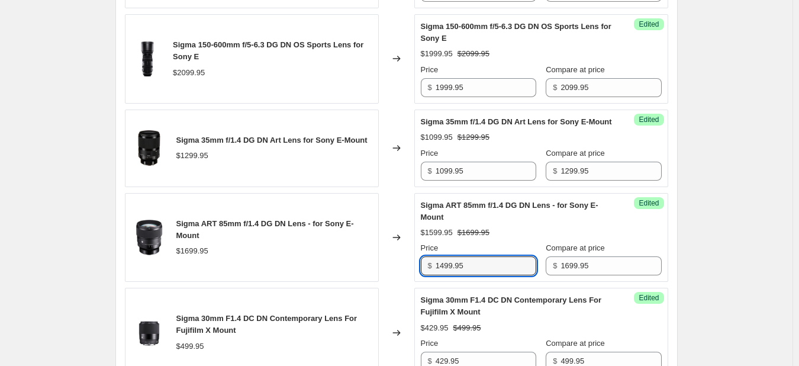
type input "1499.95"
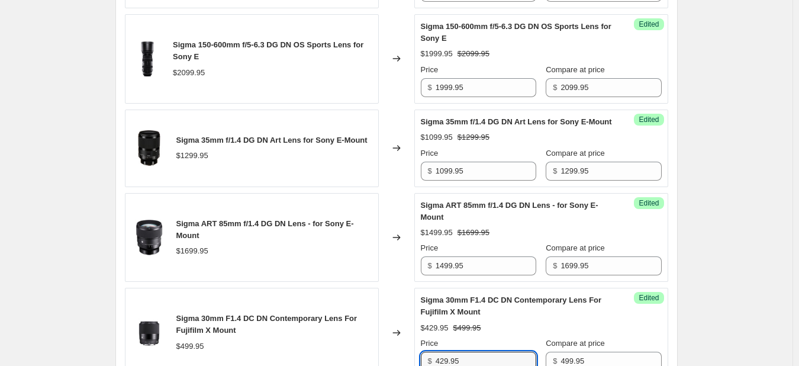
scroll to position [627, 0]
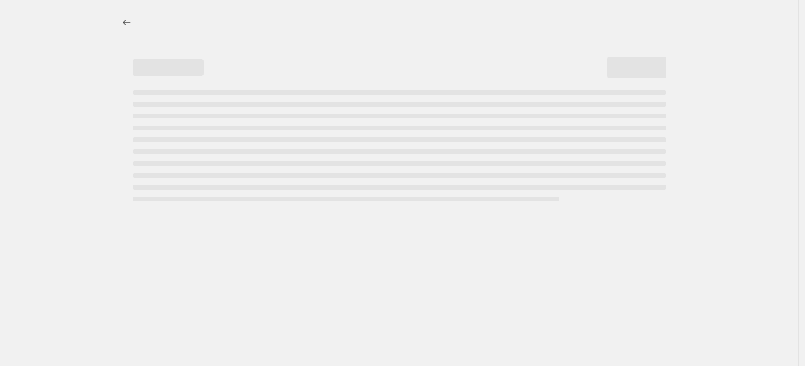
select select "percentage"
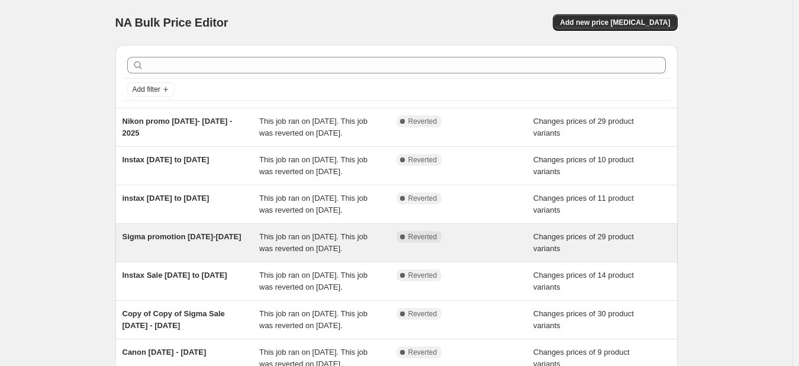
click at [159, 241] on span "Sigma promotion [DATE]-[DATE]" at bounding box center [182, 236] width 119 height 9
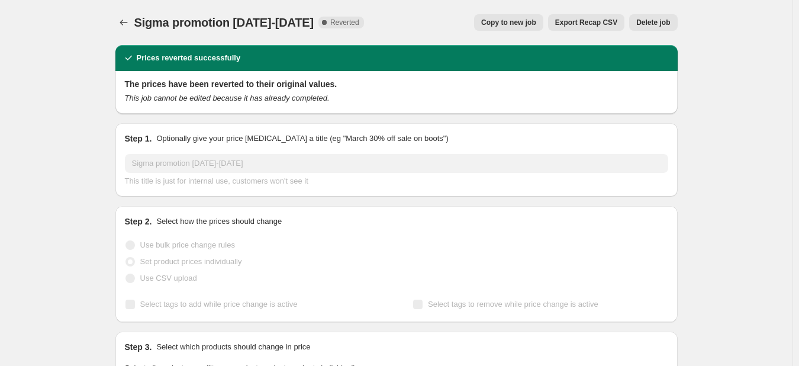
click at [526, 17] on button "Copy to new job" at bounding box center [508, 22] width 69 height 17
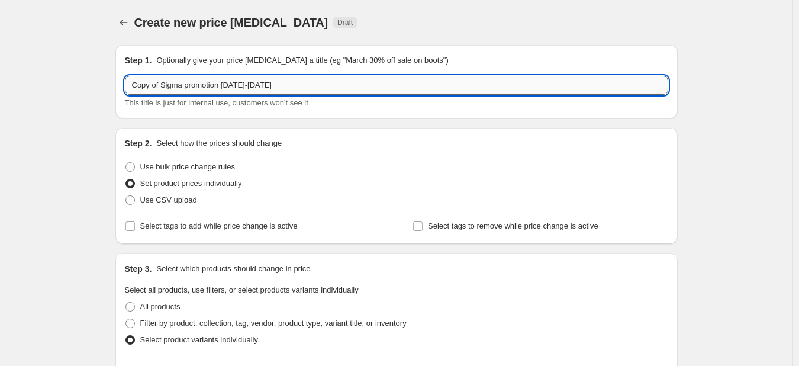
click at [307, 86] on input "Copy of Sigma promotion [DATE]-[DATE]" at bounding box center [396, 85] width 543 height 19
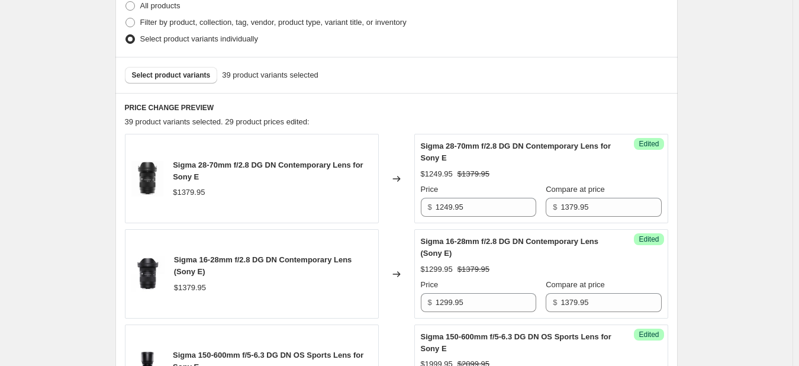
scroll to position [283, 0]
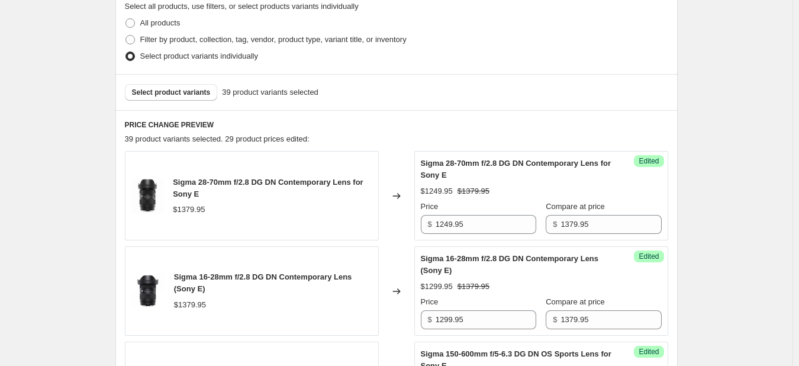
type input "Copy of Sigma promotion [DATE]- [DATE]"
drag, startPoint x: 221, startPoint y: 88, endPoint x: 173, endPoint y: 95, distance: 47.9
click at [173, 95] on span "Select product variants" at bounding box center [171, 92] width 79 height 9
click at [482, 224] on input "1249.95" at bounding box center [486, 224] width 101 height 19
type input "1"
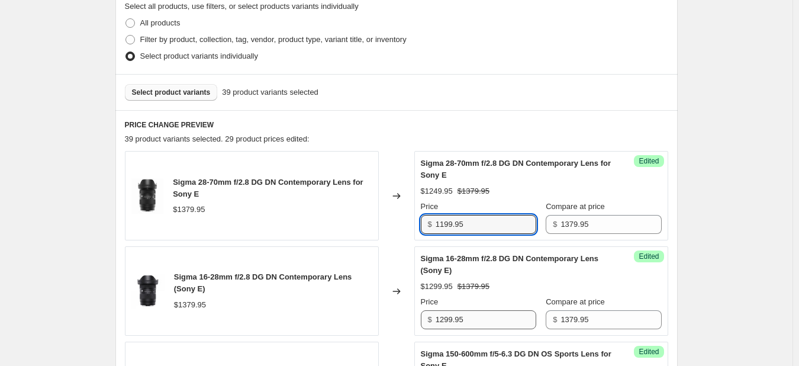
type input "1199.95"
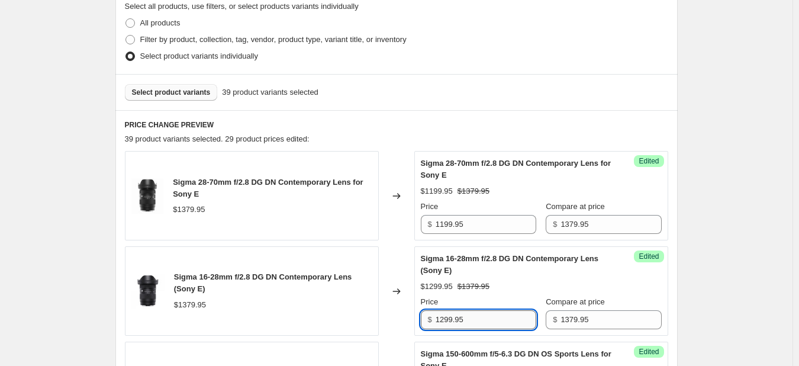
click at [491, 317] on input "1299.95" at bounding box center [486, 319] width 101 height 19
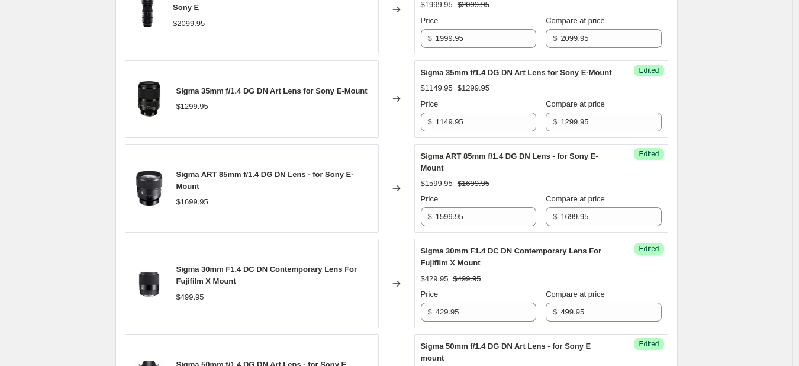
scroll to position [664, 0]
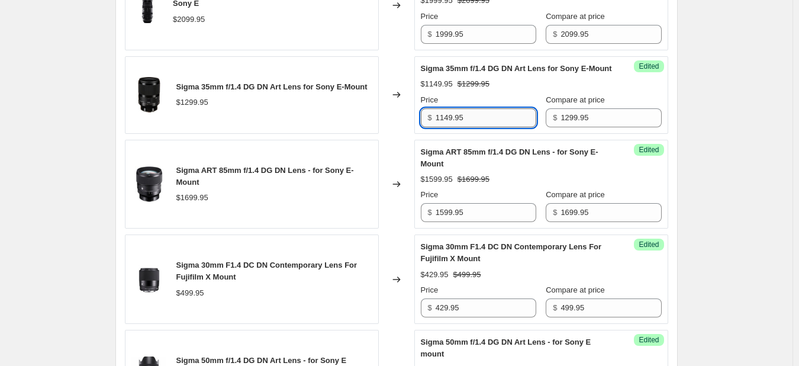
click at [498, 127] on input "1149.95" at bounding box center [486, 117] width 101 height 19
type input "1"
type input "1099.95"
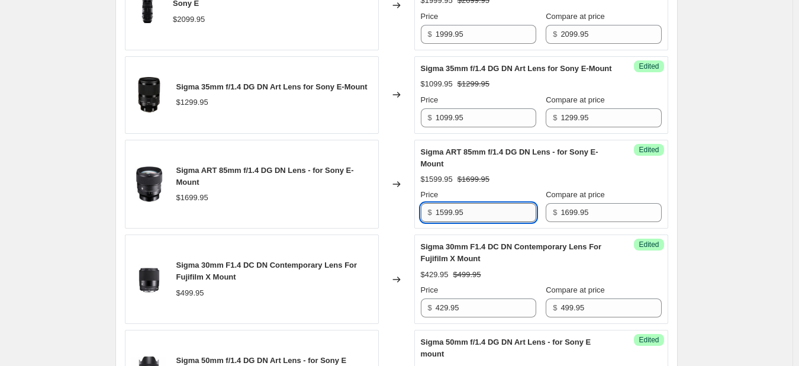
click at [486, 222] on input "1599.95" at bounding box center [486, 212] width 101 height 19
type input "1"
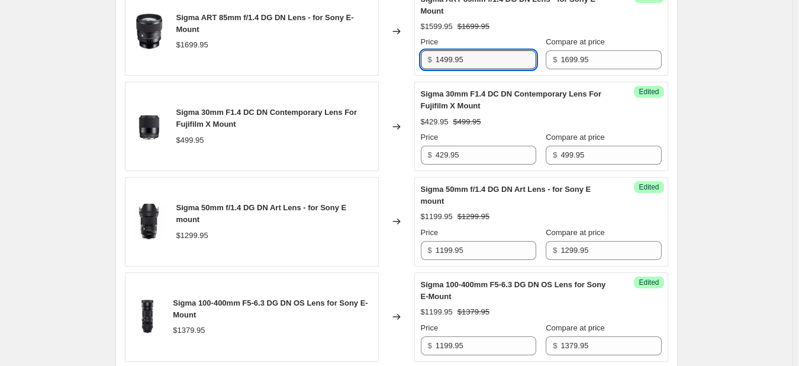
scroll to position [833, 0]
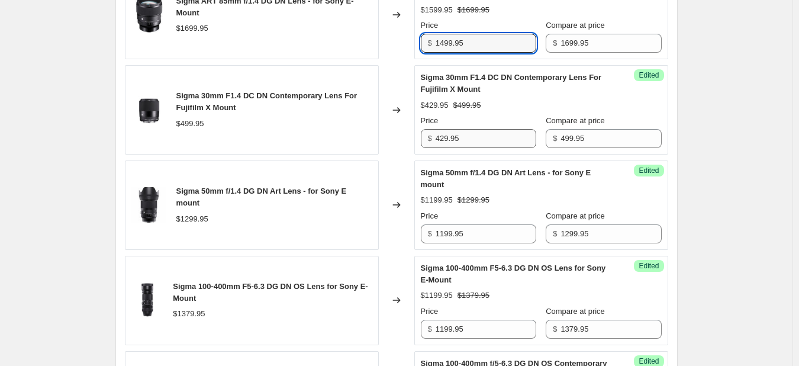
type input "1499.95"
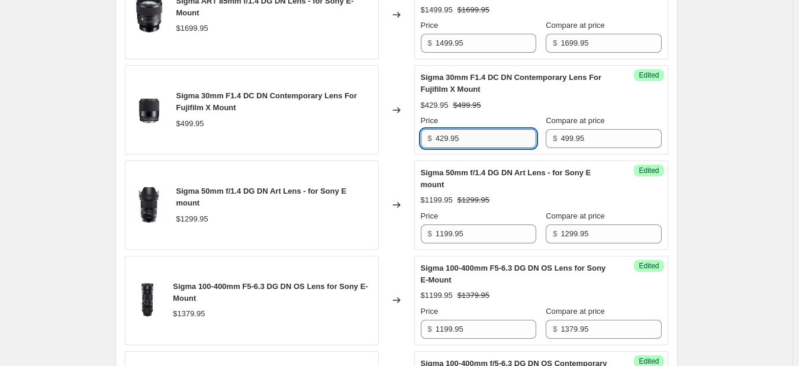
click at [497, 148] on input "429.95" at bounding box center [486, 138] width 101 height 19
type input "4"
type input "349.95"
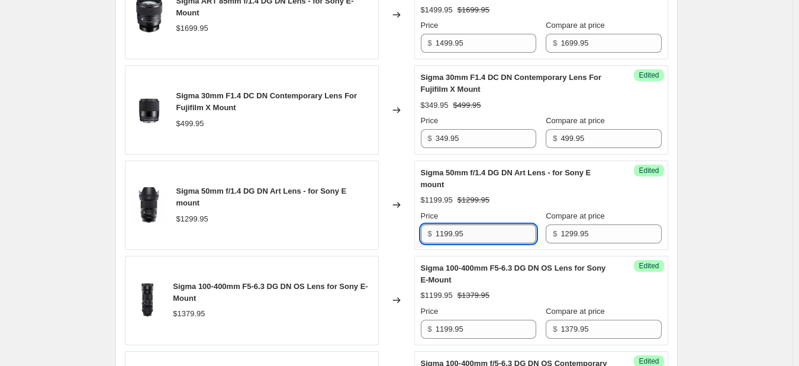
click at [495, 243] on input "1199.95" at bounding box center [486, 233] width 101 height 19
type input "1"
type input "1099.95"
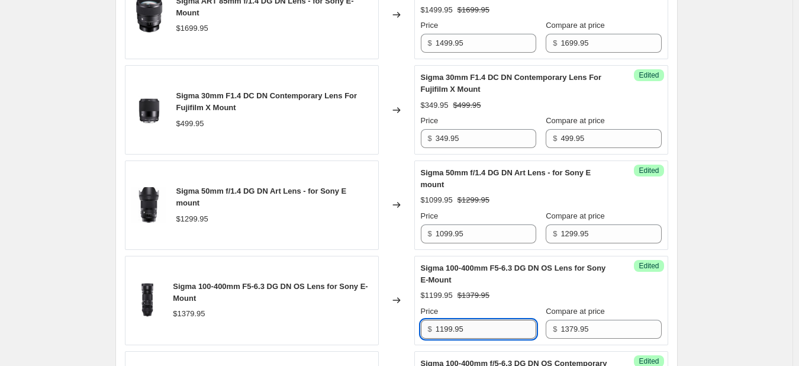
click at [498, 338] on input "1199.95" at bounding box center [486, 329] width 101 height 19
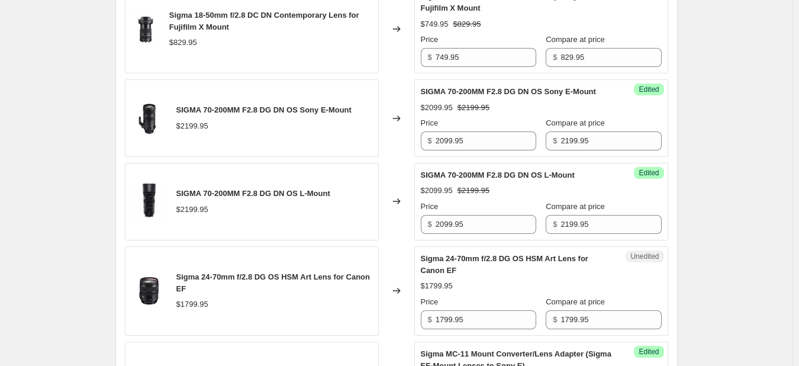
scroll to position [1299, 0]
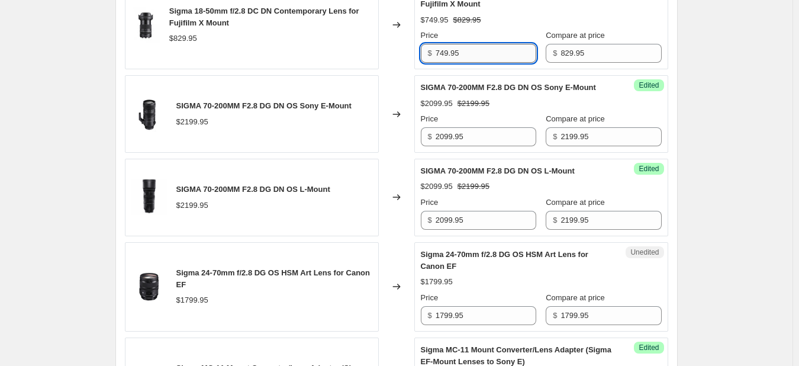
click at [488, 63] on input "749.95" at bounding box center [486, 53] width 101 height 19
type input "7"
type input "699.95"
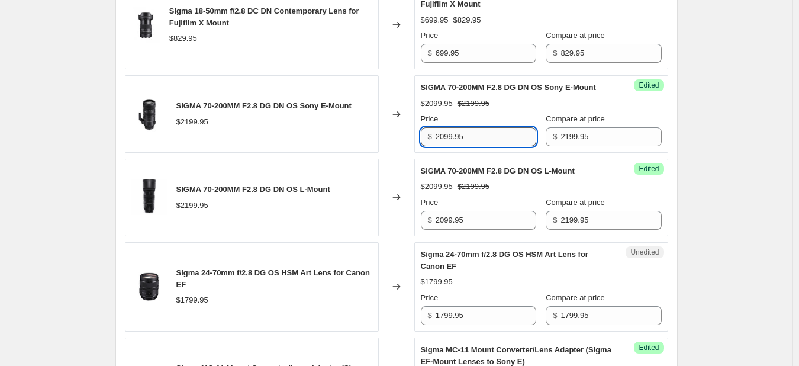
click at [486, 146] on input "2099.95" at bounding box center [486, 136] width 101 height 19
type input "2"
type input "1999.95"
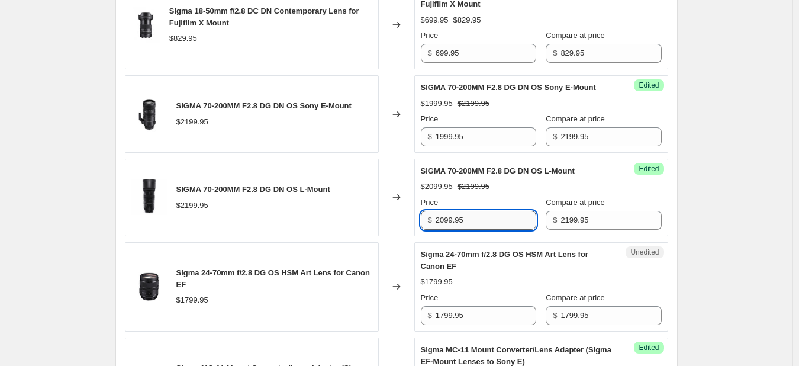
click at [486, 230] on input "2099.95" at bounding box center [486, 220] width 101 height 19
type input "2"
type input "1999.95"
click at [479, 325] on input "1799.95" at bounding box center [486, 315] width 101 height 19
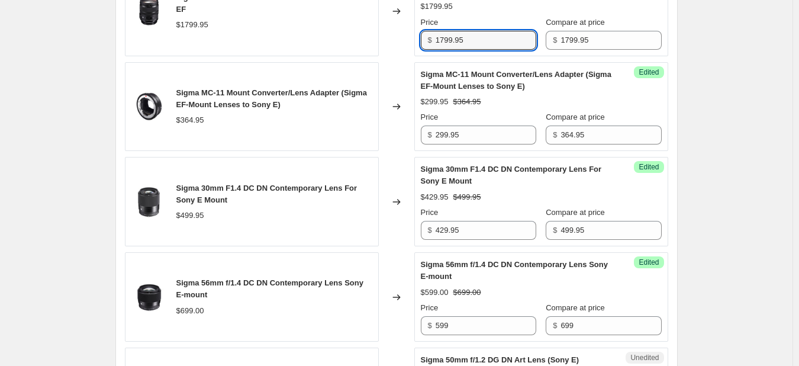
scroll to position [1578, 0]
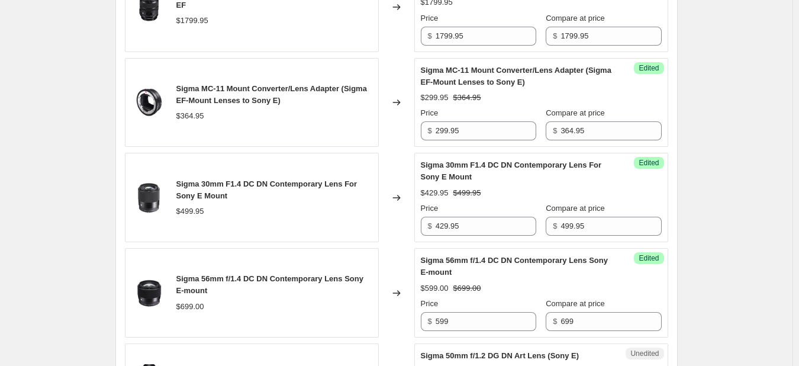
click at [489, 236] on input "429.95" at bounding box center [486, 226] width 101 height 19
click at [479, 331] on input "599" at bounding box center [486, 321] width 101 height 19
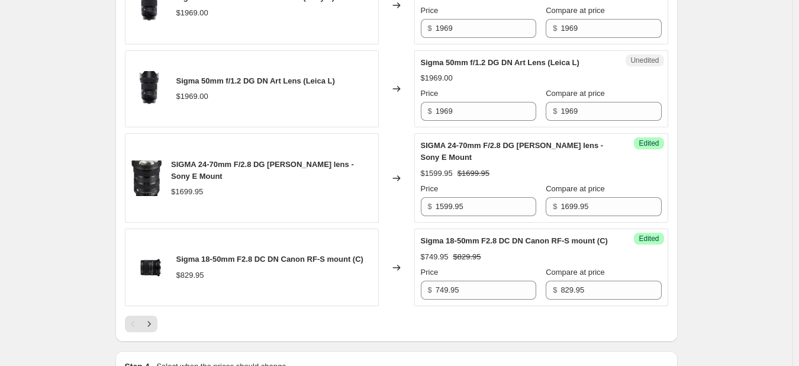
scroll to position [1959, 0]
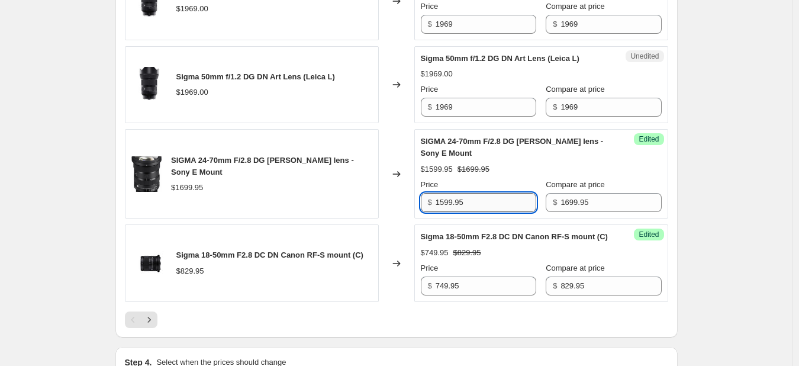
click at [503, 212] on input "1599.95" at bounding box center [486, 202] width 101 height 19
type input "1"
type input "1499.95"
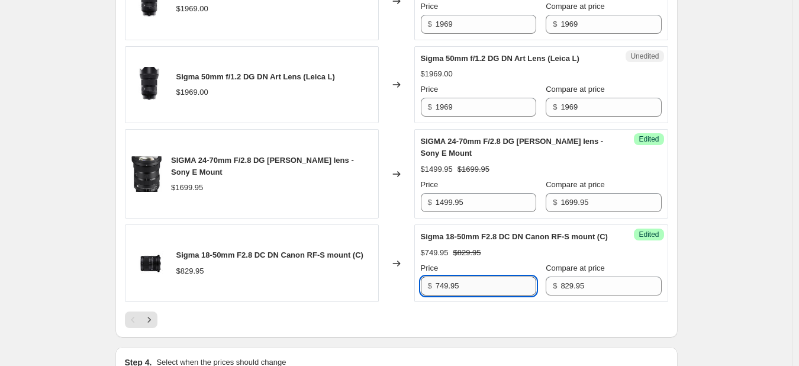
click at [489, 295] on input "749.95" at bounding box center [486, 285] width 101 height 19
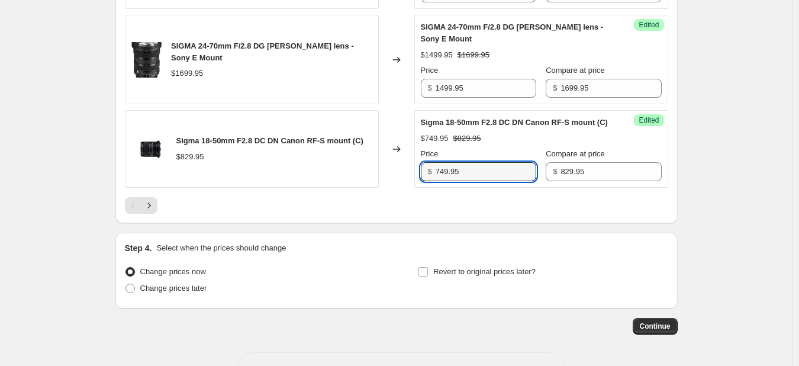
scroll to position [2077, 0]
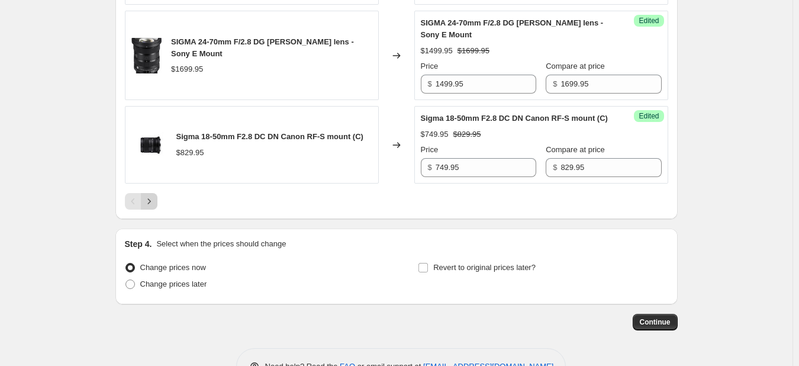
click at [153, 207] on icon "Next" at bounding box center [149, 201] width 12 height 12
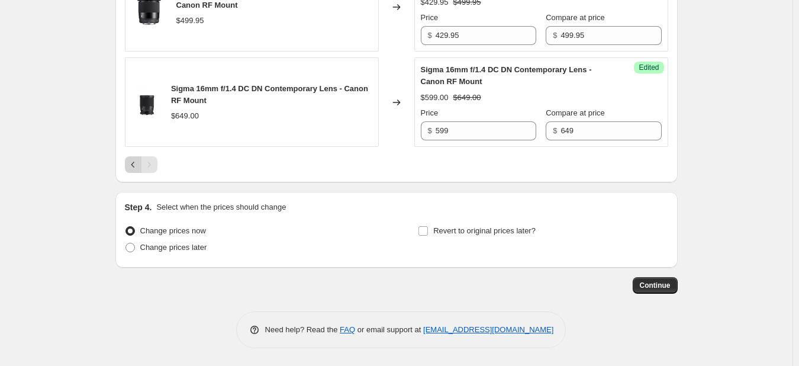
click at [136, 170] on icon "Previous" at bounding box center [133, 165] width 12 height 12
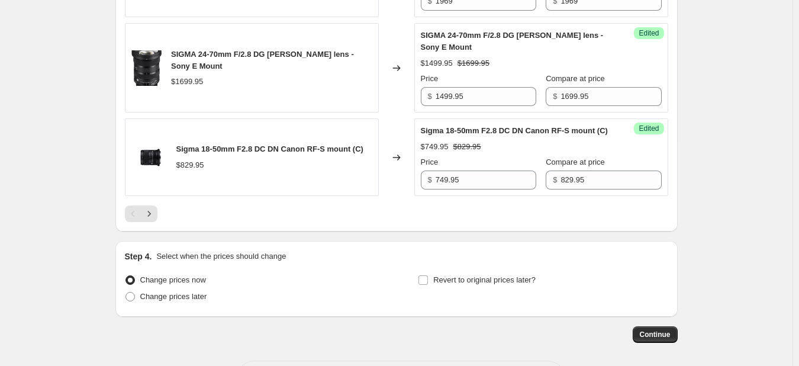
scroll to position [2069, 0]
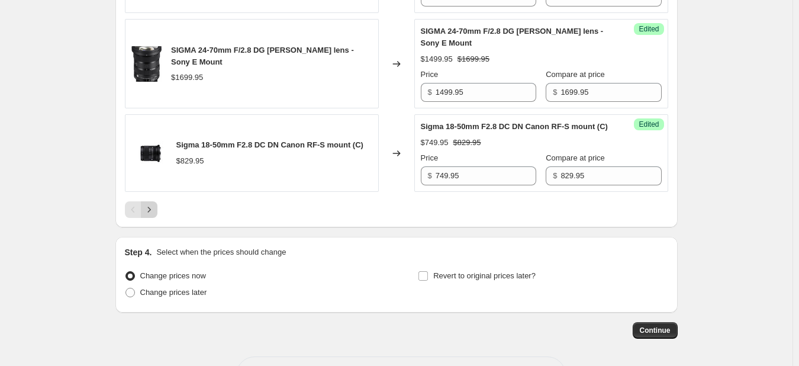
click at [154, 215] on icon "Next" at bounding box center [149, 210] width 12 height 12
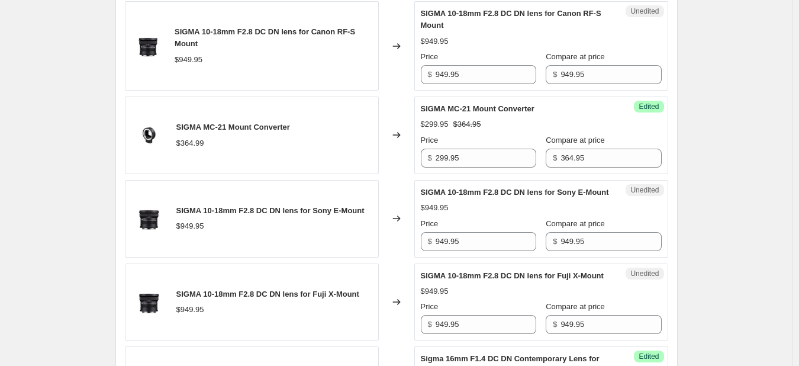
scroll to position [870, 0]
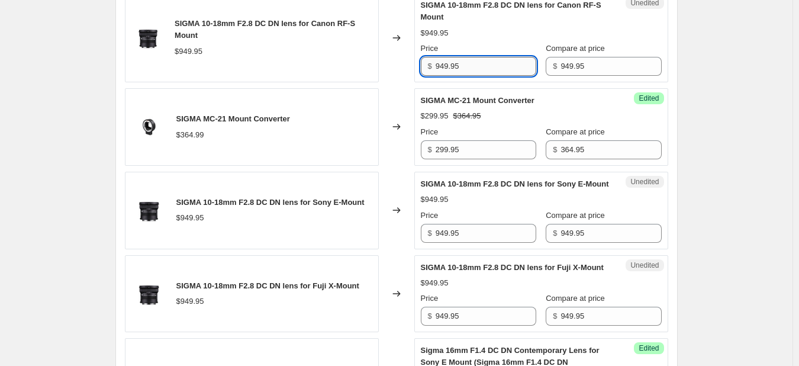
click at [473, 76] on input "949.95" at bounding box center [486, 66] width 101 height 19
type input "9"
type input "899.95"
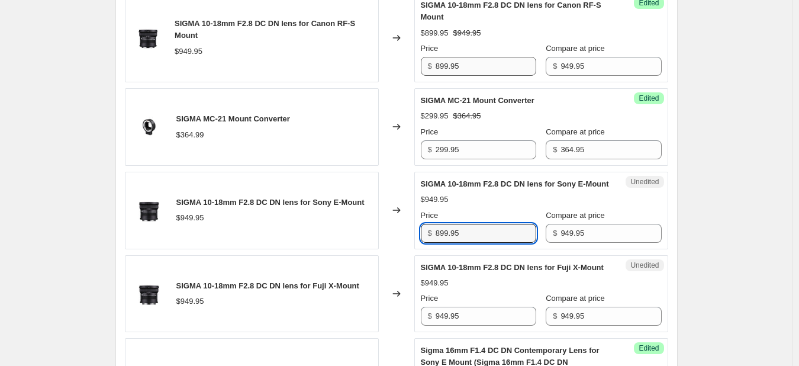
type input "899.95"
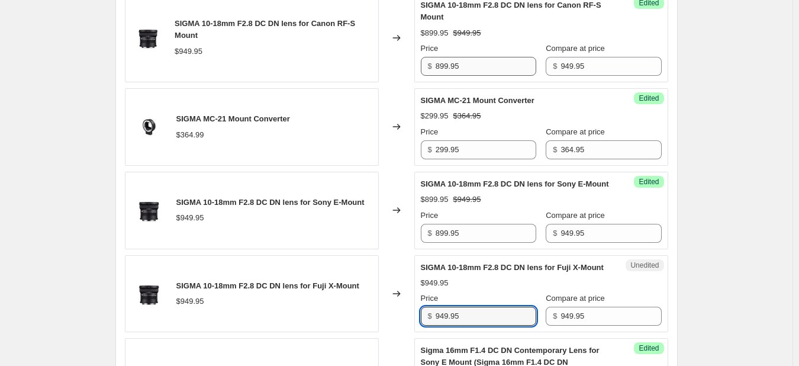
scroll to position [1062, 0]
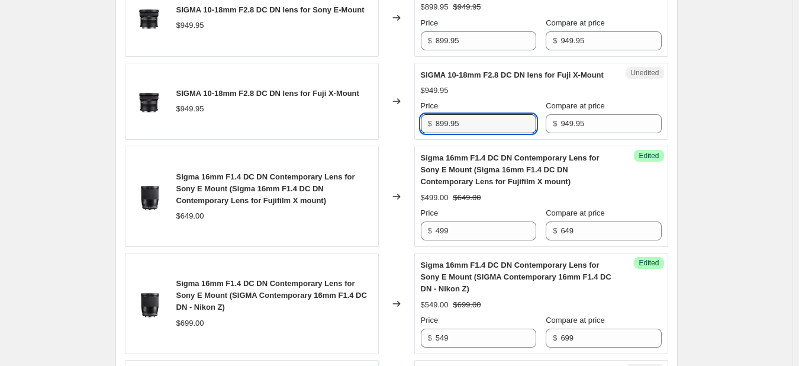
type input "899.95"
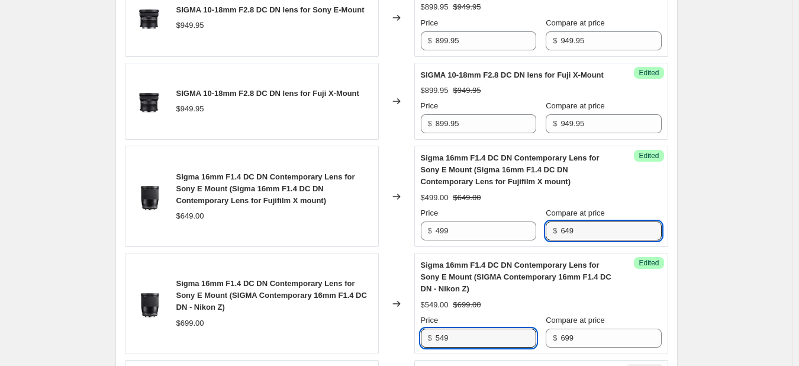
scroll to position [1277, 0]
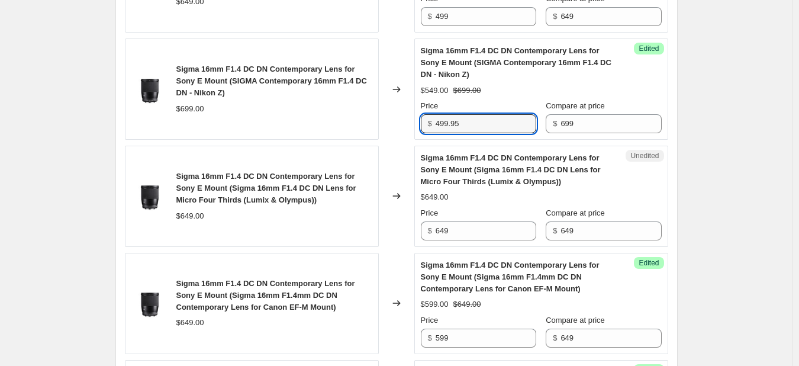
type input "499.95"
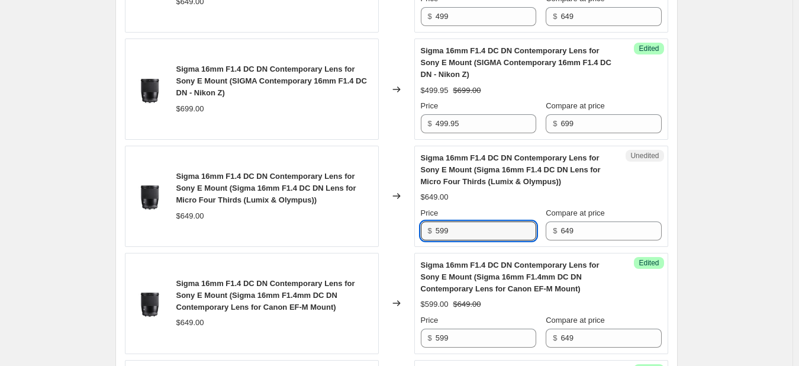
type input "599"
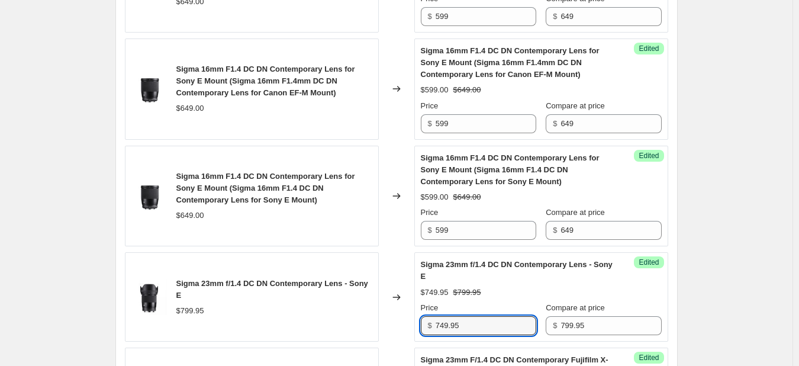
scroll to position [1693, 0]
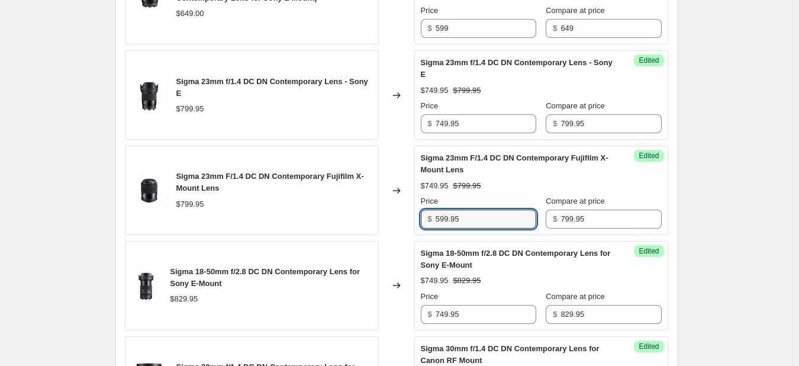
type input "599.95"
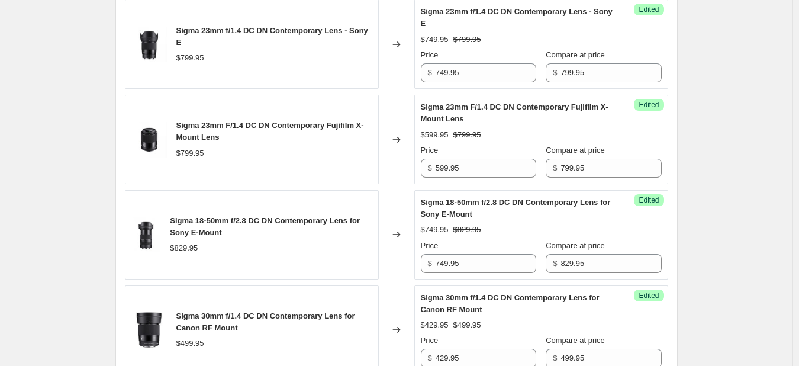
scroll to position [2125, 0]
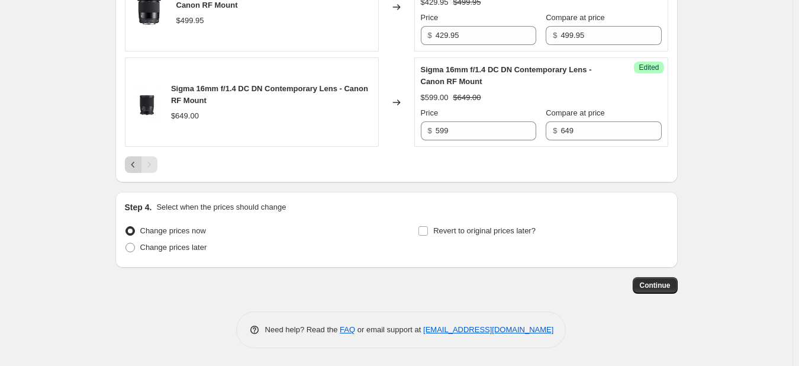
click at [135, 163] on icon "Previous" at bounding box center [133, 165] width 12 height 12
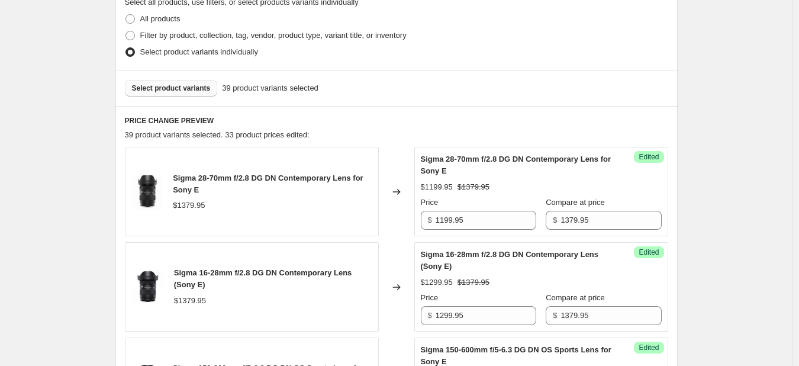
scroll to position [278, 0]
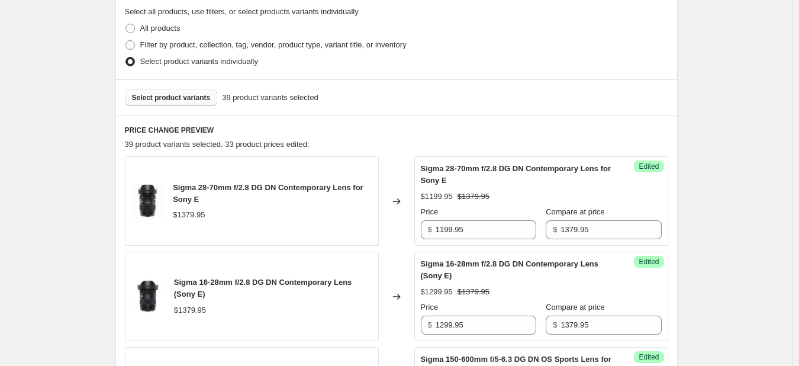
click at [170, 94] on span "Select product variants" at bounding box center [171, 97] width 79 height 9
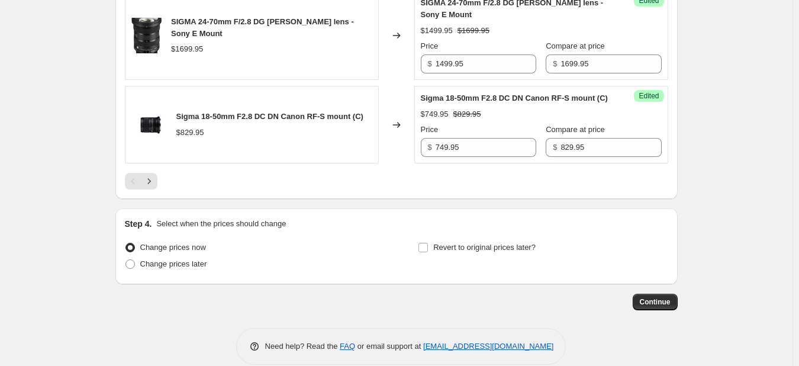
scroll to position [2150, 0]
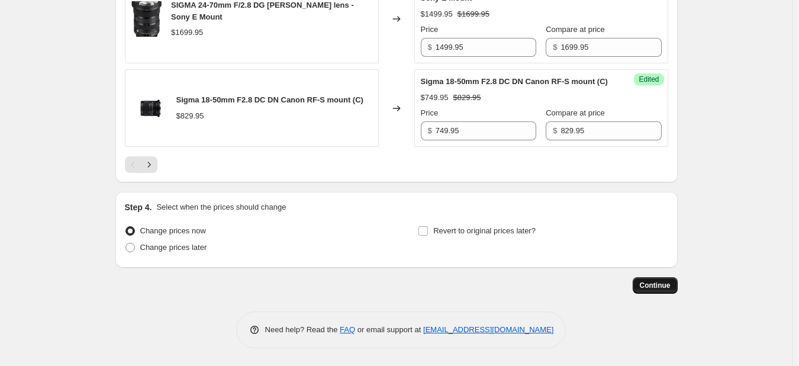
click at [647, 288] on span "Continue" at bounding box center [655, 285] width 31 height 9
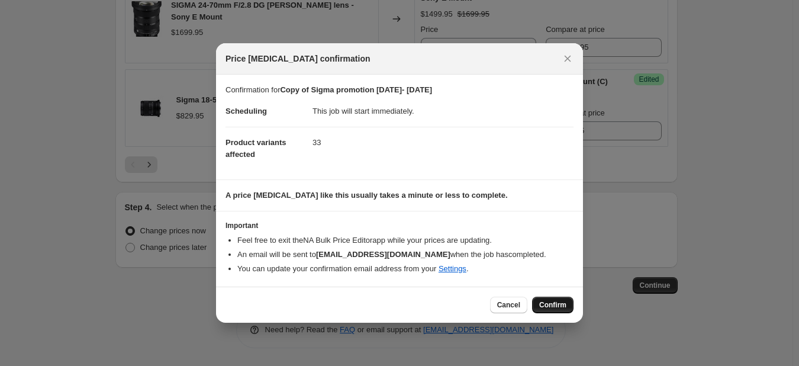
click at [545, 301] on span "Confirm" at bounding box center [552, 304] width 27 height 9
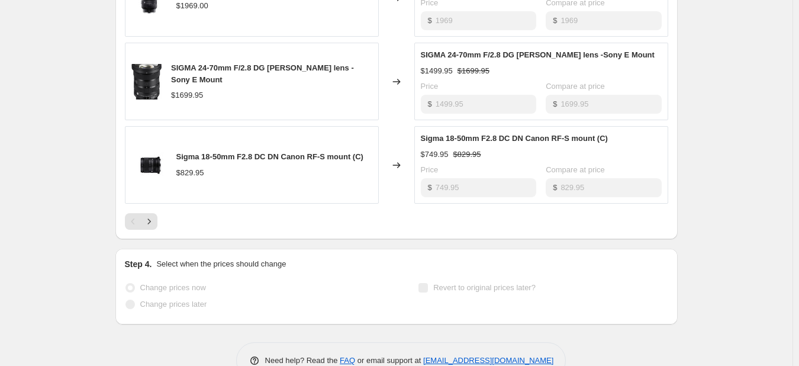
scroll to position [2055, 0]
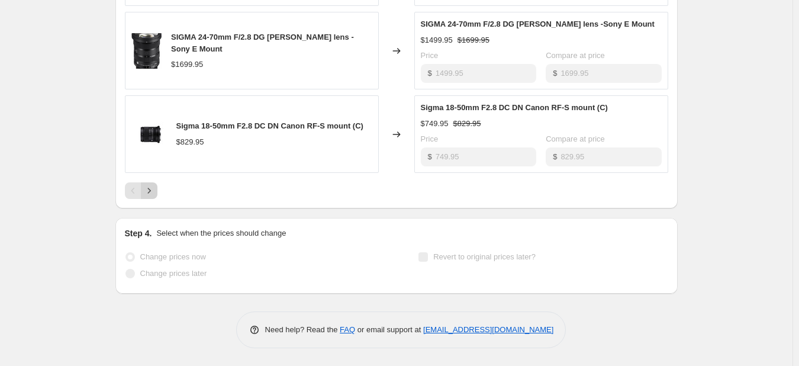
click at [155, 192] on icon "Next" at bounding box center [149, 191] width 12 height 12
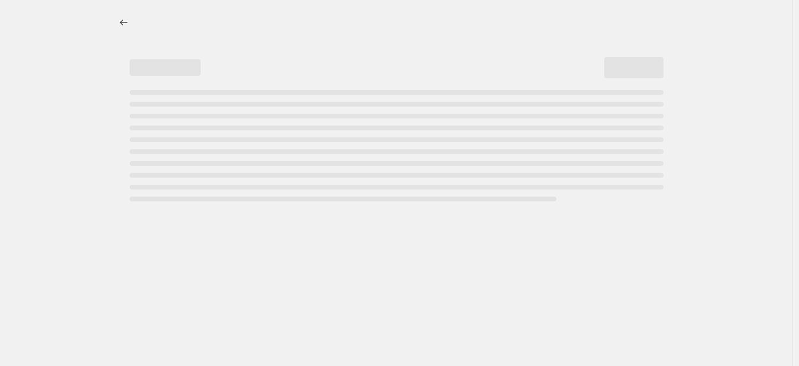
scroll to position [0, 0]
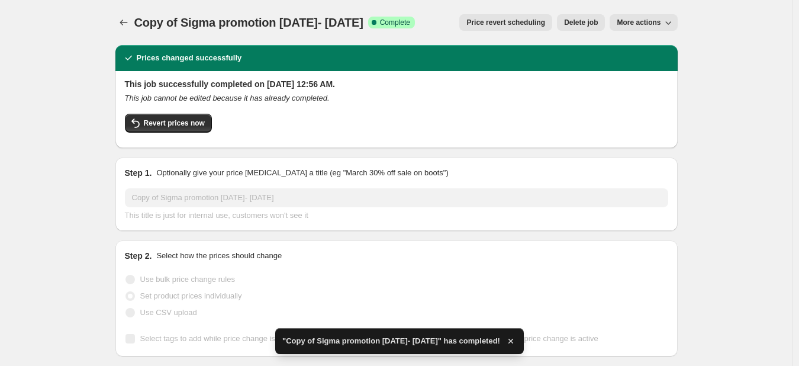
drag, startPoint x: 801, startPoint y: 94, endPoint x: 802, endPoint y: 22, distance: 71.6
click at [799, 22] on html "Home Settings Plans Skip to content Copy of Sigma promotion October 03- 16 2025…" at bounding box center [399, 183] width 799 height 366
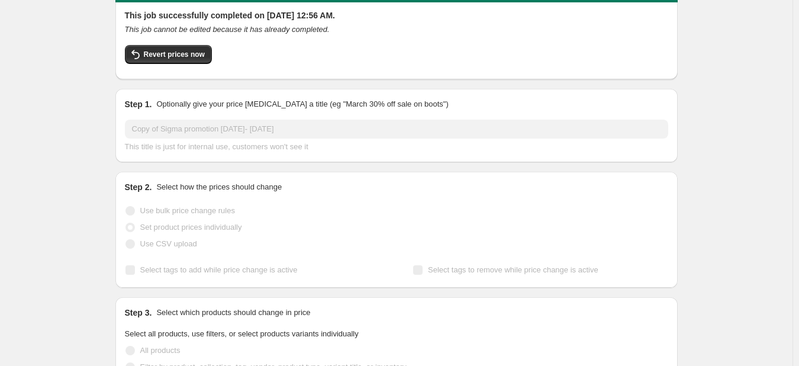
scroll to position [39, 0]
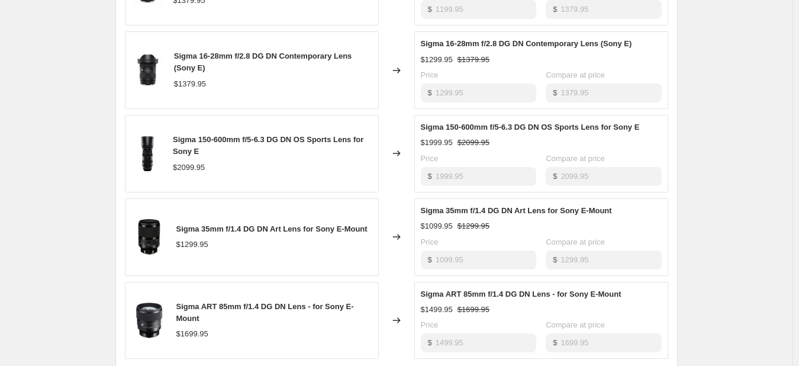
scroll to position [785, 0]
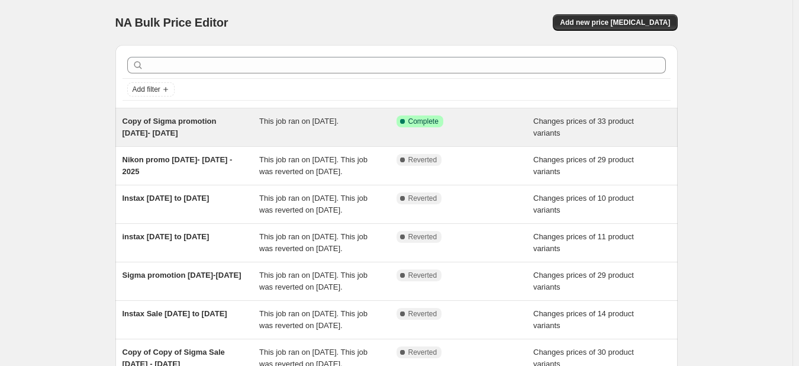
click at [169, 125] on span "Copy of Sigma promotion October 03- 16 2025" at bounding box center [170, 127] width 94 height 21
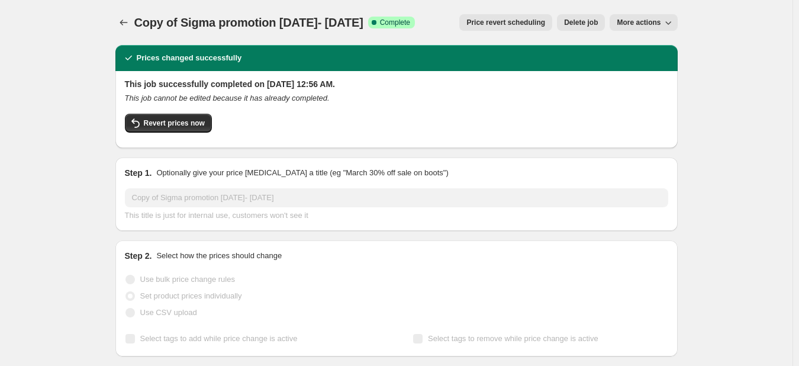
click at [631, 20] on span "More actions" at bounding box center [639, 22] width 44 height 9
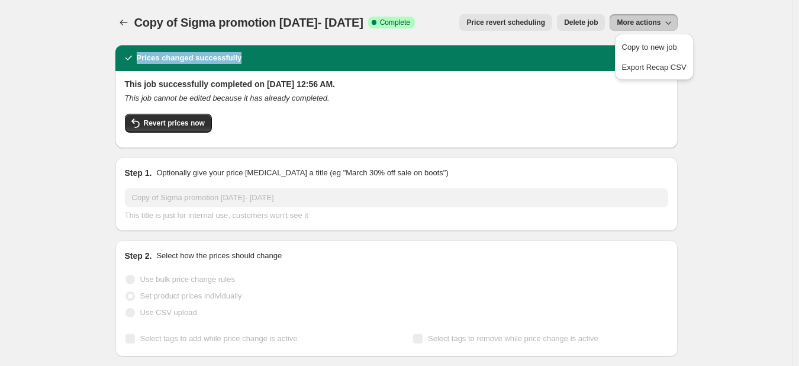
drag, startPoint x: 798, startPoint y: 30, endPoint x: 804, endPoint y: 49, distance: 20.6
click at [799, 49] on html "Home Settings Plans Skip to content Copy of Sigma promotion October 03- 16 2025…" at bounding box center [399, 183] width 799 height 366
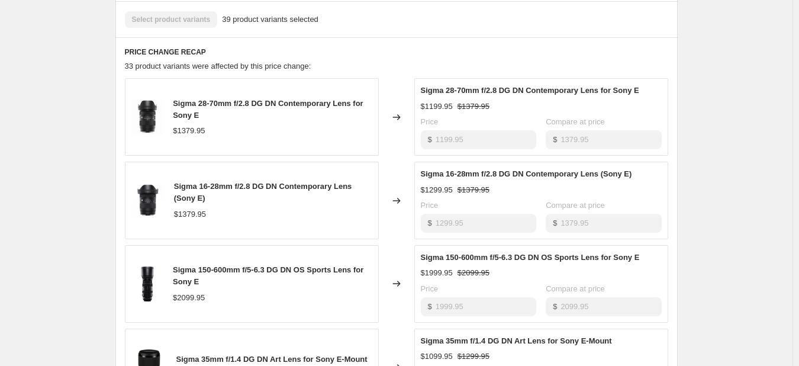
scroll to position [785, 0]
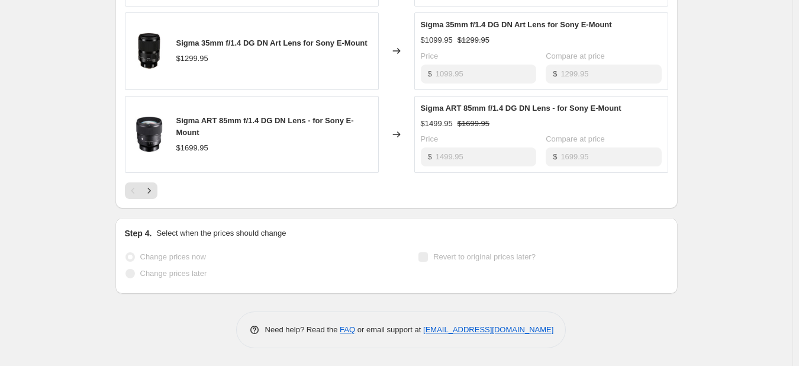
click at [459, 256] on span "Revert to original prices later?" at bounding box center [484, 256] width 102 height 9
click at [200, 238] on p "Select when the prices should change" at bounding box center [221, 233] width 130 height 12
click at [154, 196] on icon "Next" at bounding box center [149, 191] width 12 height 12
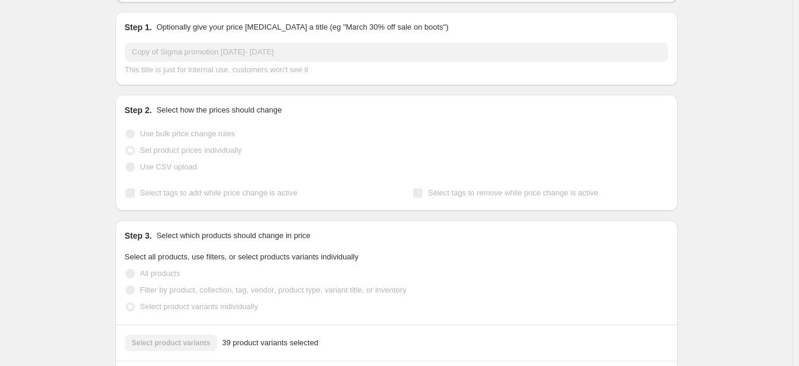
scroll to position [0, 0]
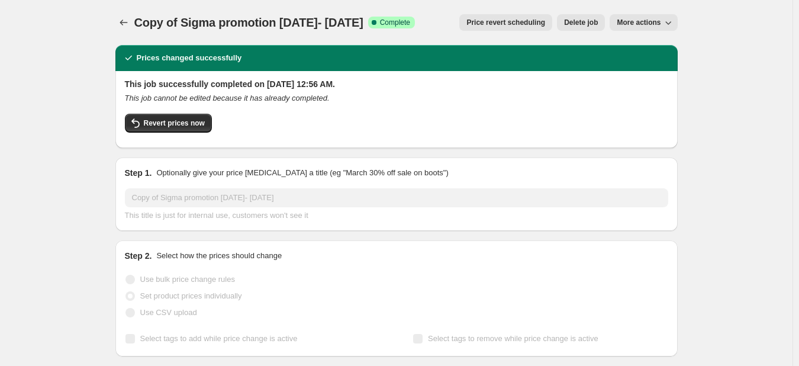
click at [634, 20] on span "More actions" at bounding box center [639, 22] width 44 height 9
click at [643, 53] on span "Copy to new job" at bounding box center [654, 47] width 65 height 12
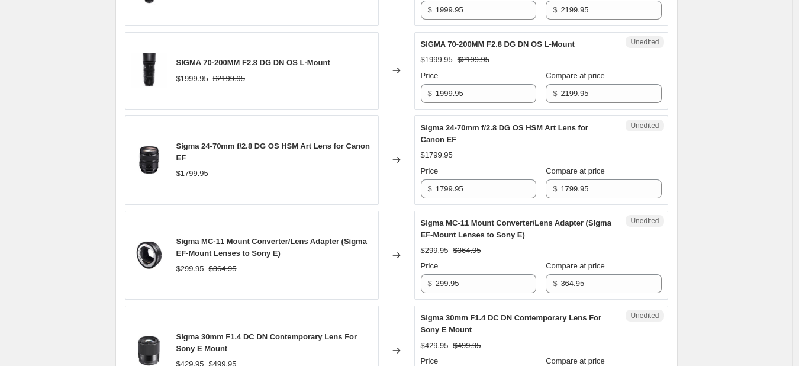
scroll to position [2150, 0]
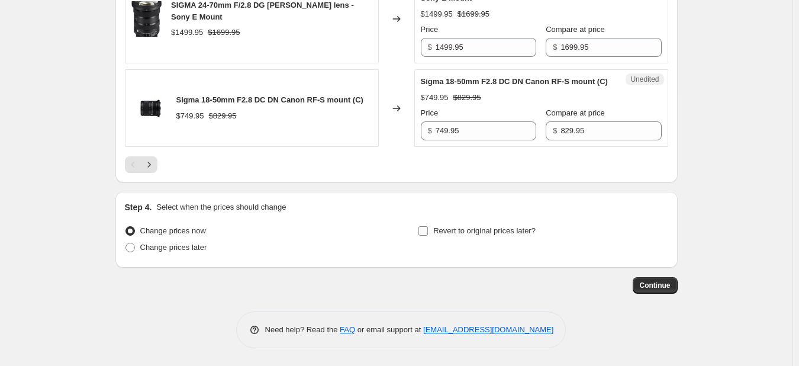
click at [428, 229] on span at bounding box center [423, 230] width 11 height 11
click at [428, 229] on input "Revert to original prices later?" at bounding box center [422, 230] width 9 height 9
checkbox input "true"
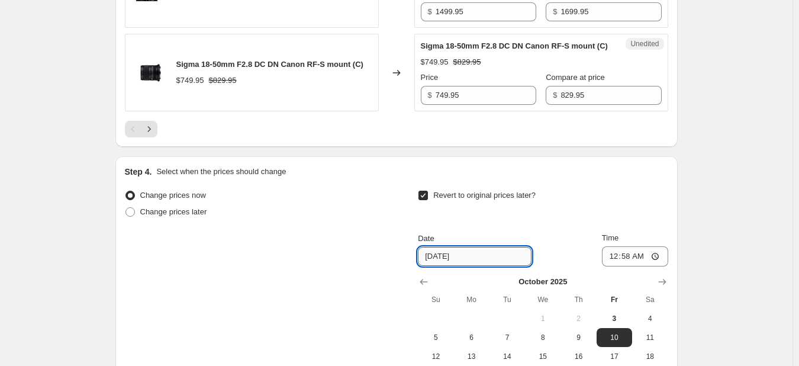
click at [444, 266] on input "10/10/2025" at bounding box center [475, 256] width 114 height 19
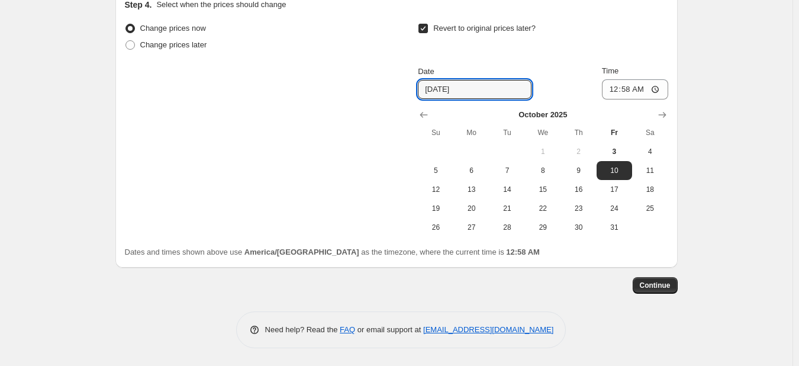
scroll to position [2351, 0]
click at [586, 188] on span "16" at bounding box center [578, 189] width 26 height 9
type input "10/16/2025"
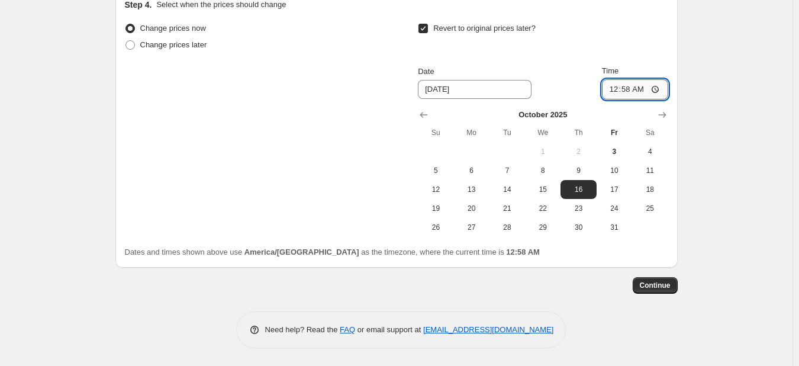
click at [640, 91] on input "00:58" at bounding box center [635, 89] width 66 height 20
click at [615, 91] on input "12:58" at bounding box center [635, 89] width 66 height 20
type input "23:58"
click at [131, 46] on span at bounding box center [129, 44] width 9 height 9
click at [126, 41] on input "Change prices later" at bounding box center [125, 40] width 1 height 1
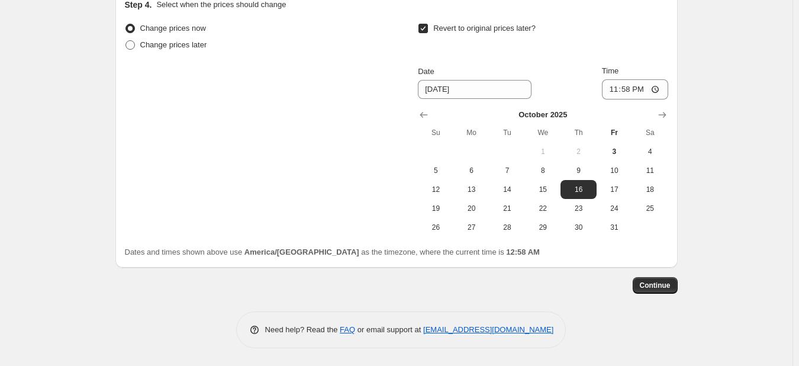
radio input "true"
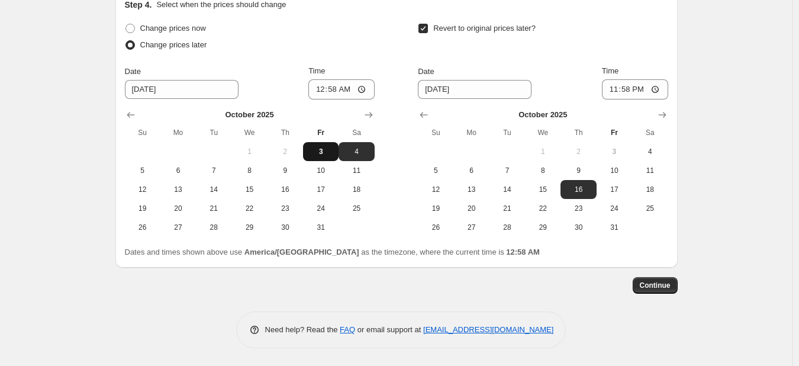
click at [318, 149] on span "3" at bounding box center [321, 151] width 26 height 9
type input "10/3/2025"
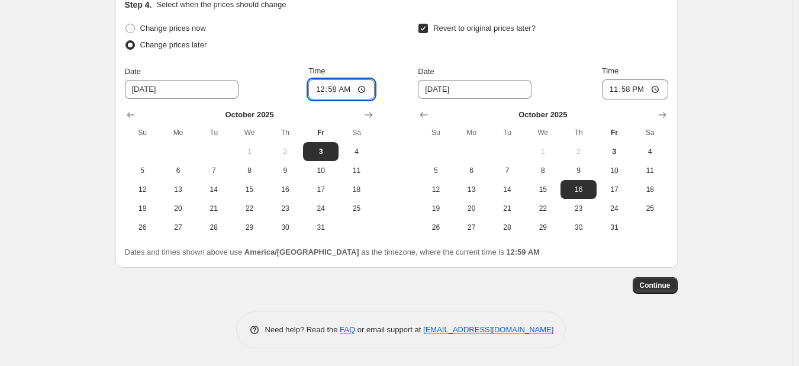
click at [320, 91] on input "00:58" at bounding box center [341, 89] width 66 height 20
click at [333, 89] on input "01:58" at bounding box center [341, 89] width 66 height 20
type input "01:10"
click at [642, 285] on button "Continue" at bounding box center [655, 285] width 45 height 17
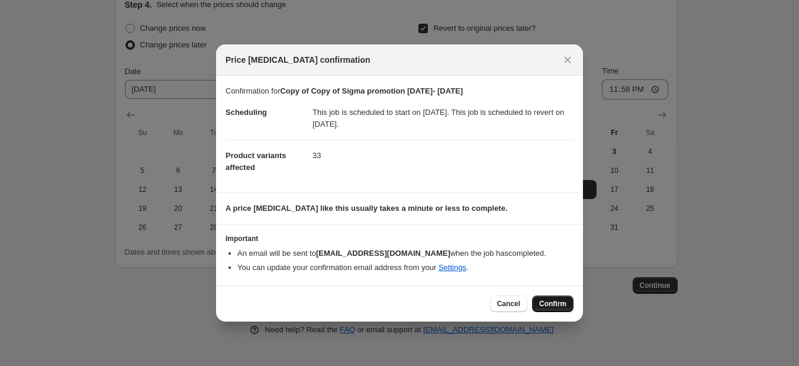
click at [552, 304] on span "Confirm" at bounding box center [552, 303] width 27 height 9
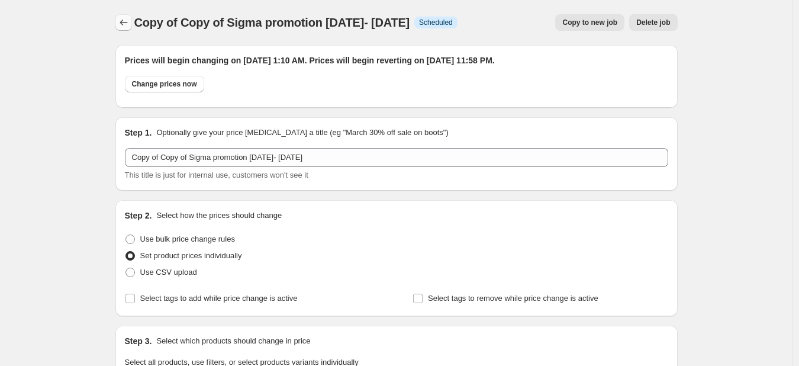
click at [124, 24] on icon "Price change jobs" at bounding box center [124, 23] width 8 height 6
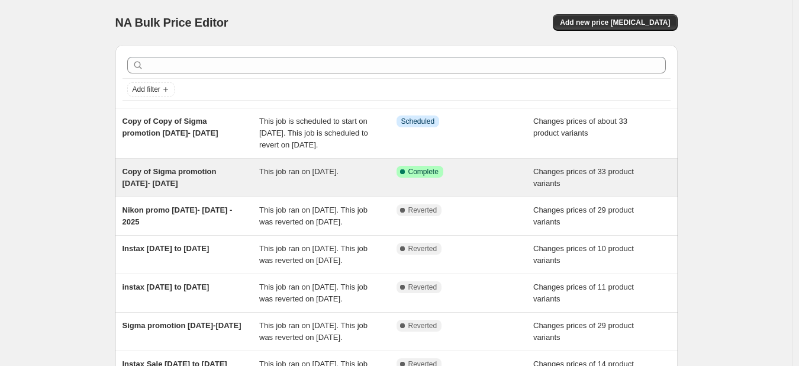
click at [160, 188] on div "Copy of Sigma promotion October 03- 16 2025" at bounding box center [191, 178] width 137 height 24
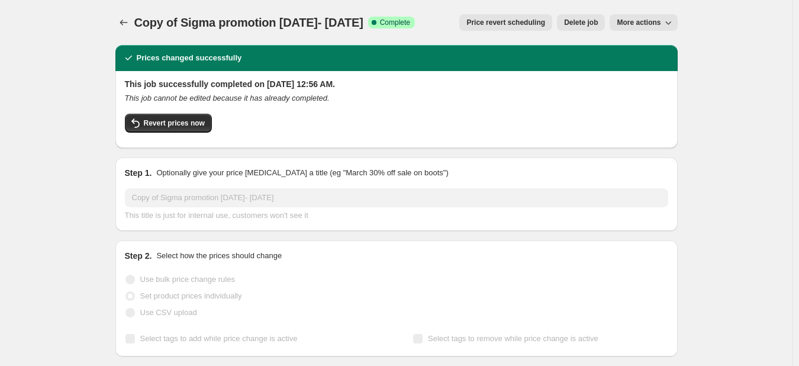
click at [601, 18] on button "Delete job" at bounding box center [581, 22] width 48 height 17
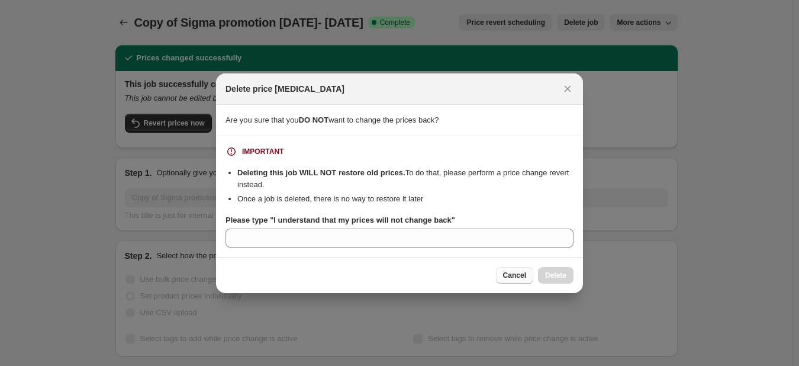
click at [514, 274] on span "Cancel" at bounding box center [514, 274] width 23 height 9
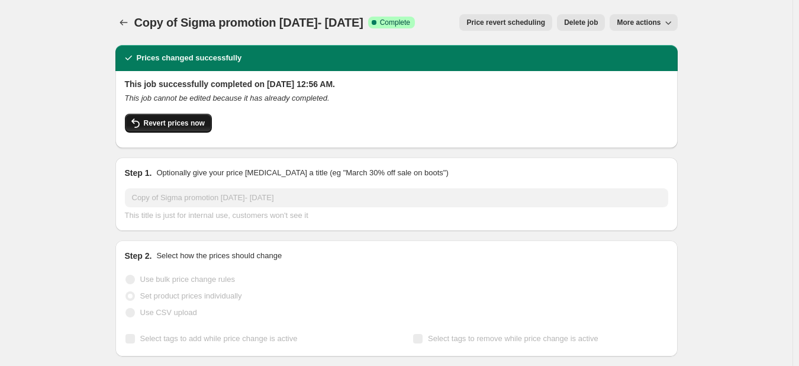
click at [163, 128] on button "Revert prices now" at bounding box center [168, 123] width 87 height 19
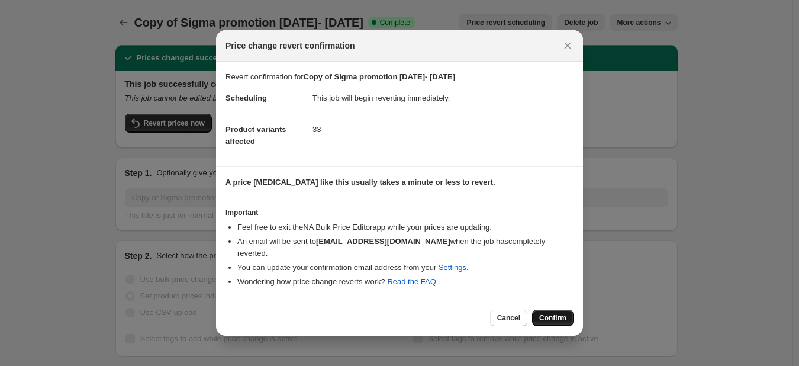
click at [556, 315] on span "Confirm" at bounding box center [552, 317] width 27 height 9
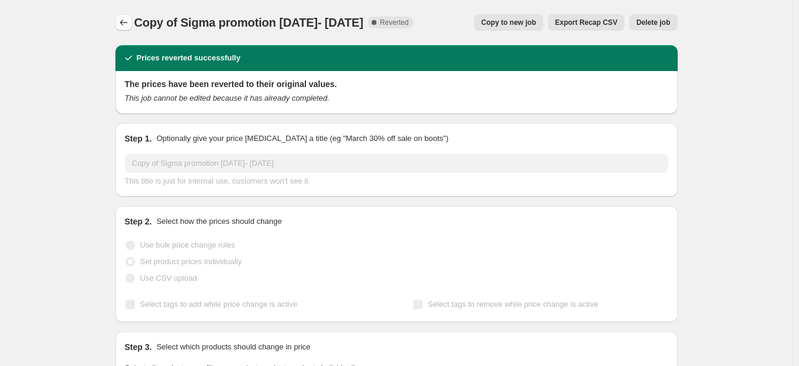
click at [130, 22] on icon "Price change jobs" at bounding box center [124, 23] width 12 height 12
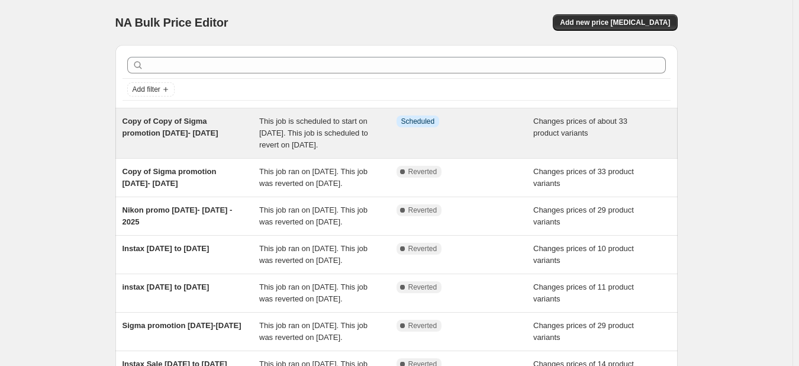
click at [187, 128] on span "Copy of Copy of Sigma promotion October 03- 16 2025" at bounding box center [171, 127] width 96 height 21
